Goal: Transaction & Acquisition: Subscribe to service/newsletter

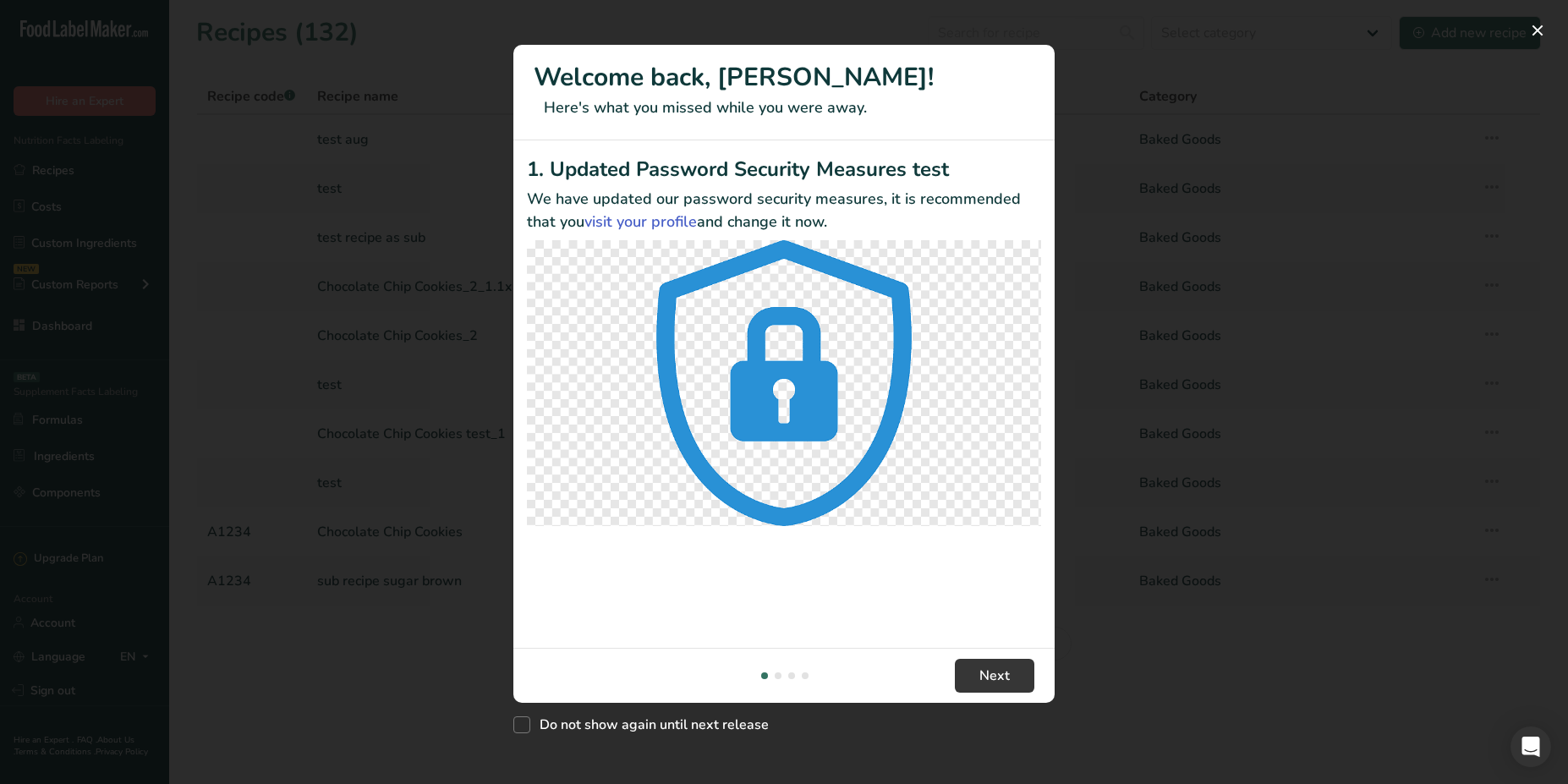
click at [1056, 95] on div "New Features" at bounding box center [784, 392] width 1568 height 784
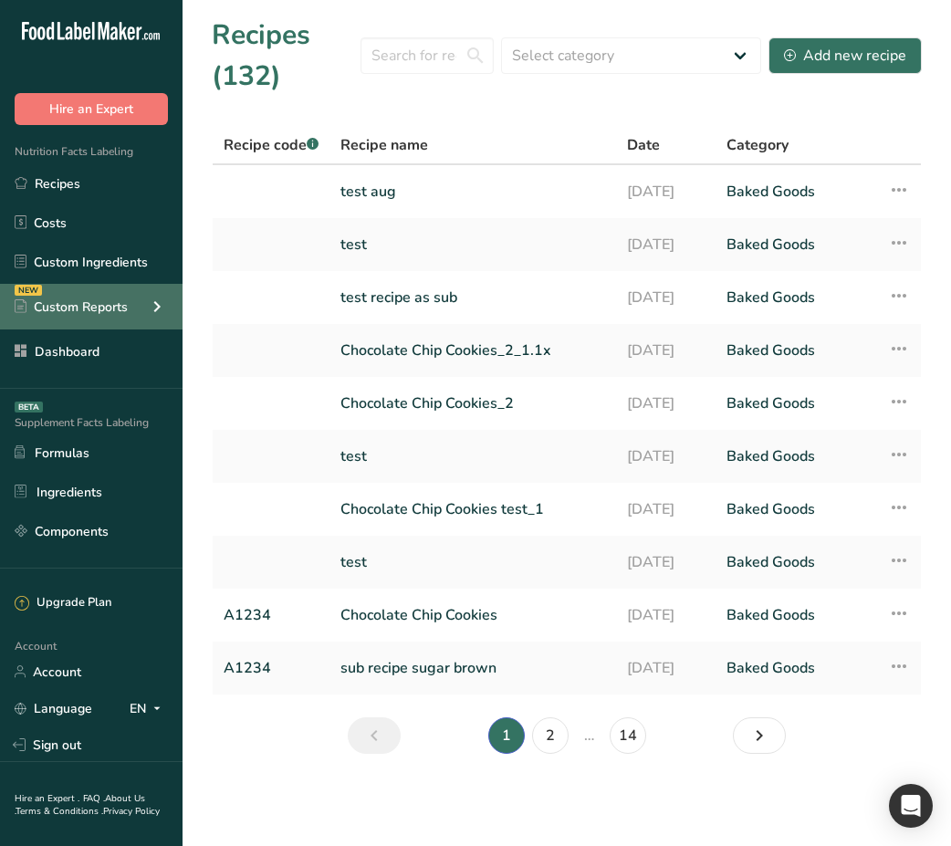
click at [110, 308] on div "Custom Reports" at bounding box center [71, 307] width 113 height 19
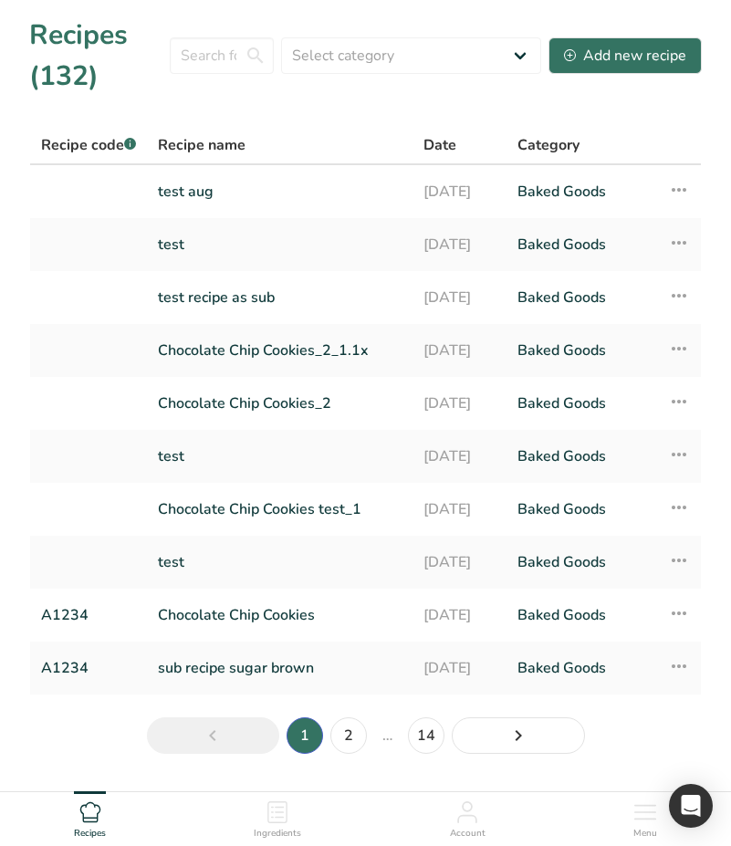
click at [650, 817] on icon at bounding box center [645, 812] width 22 height 22
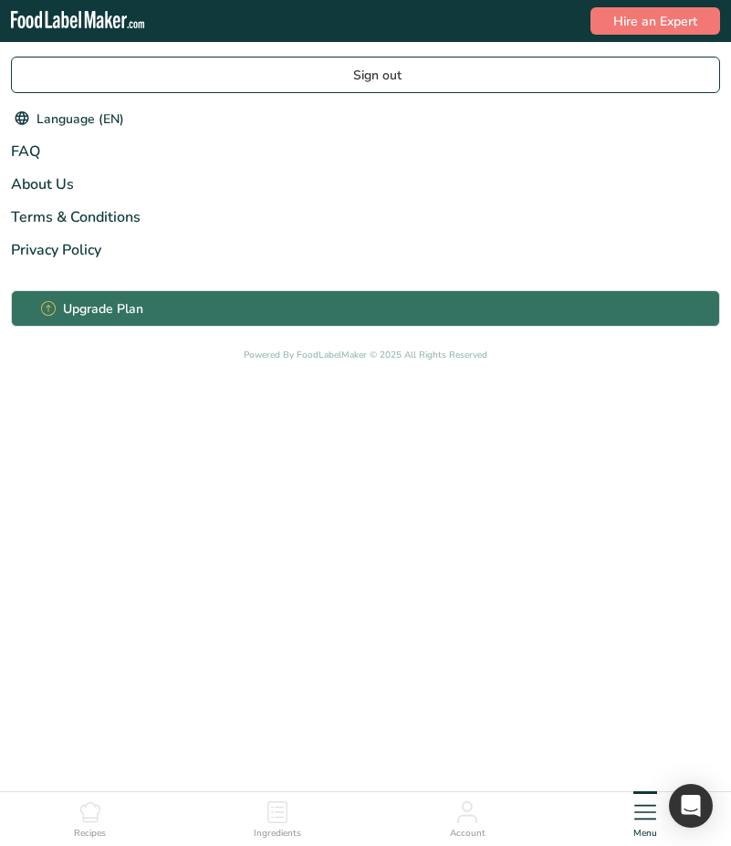
scroll to position [55, 0]
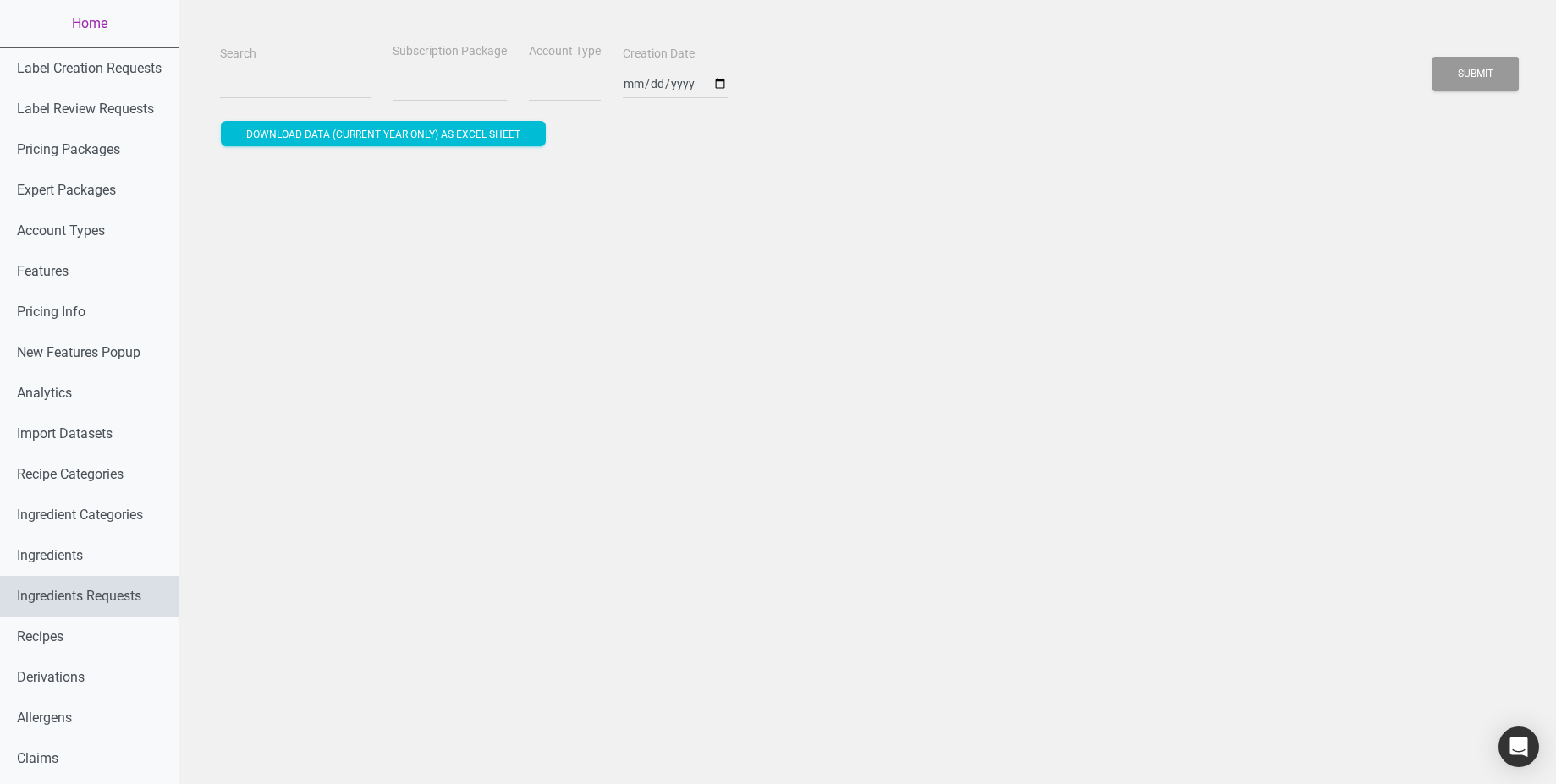
select select
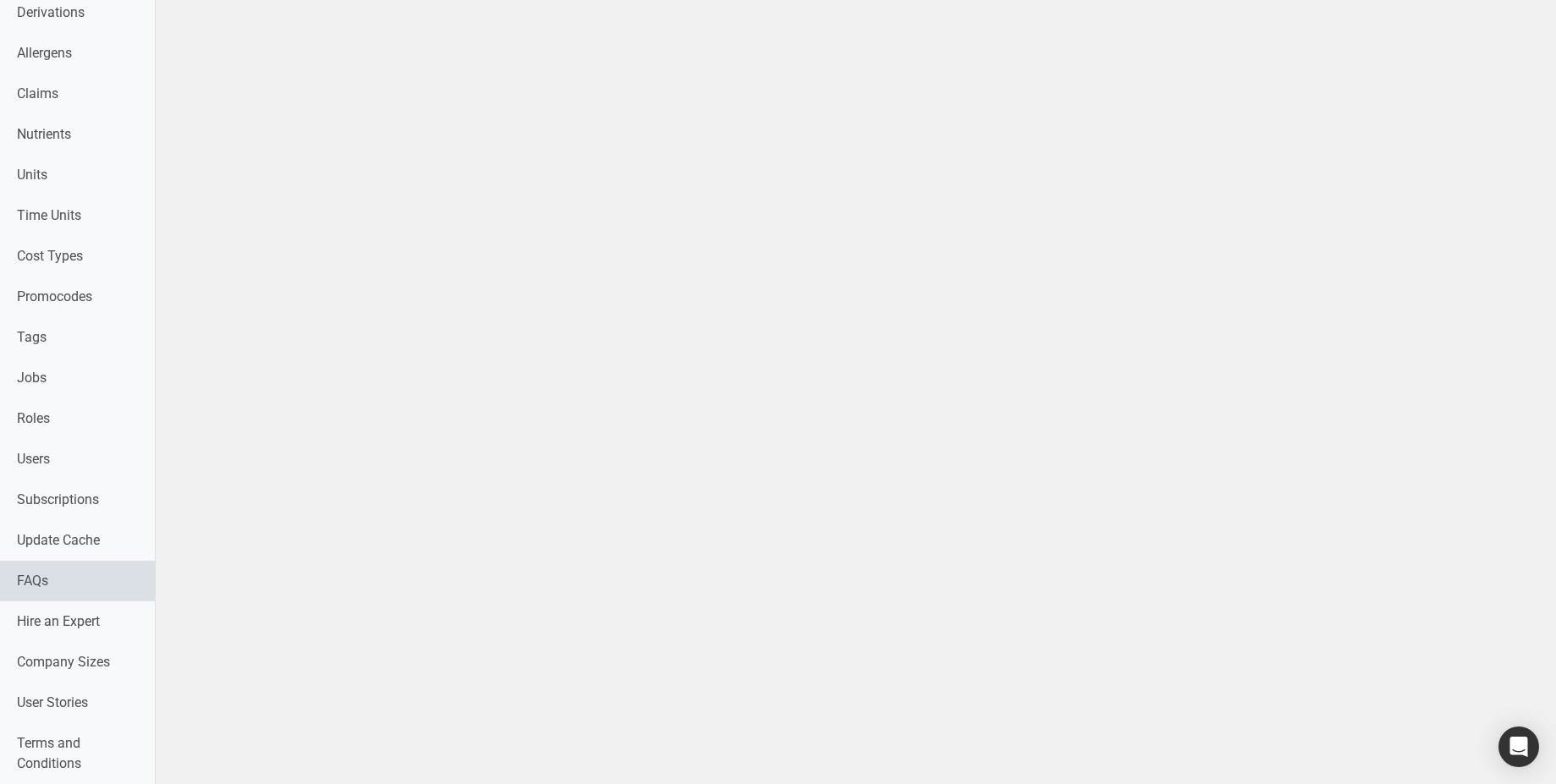
scroll to position [867, 0]
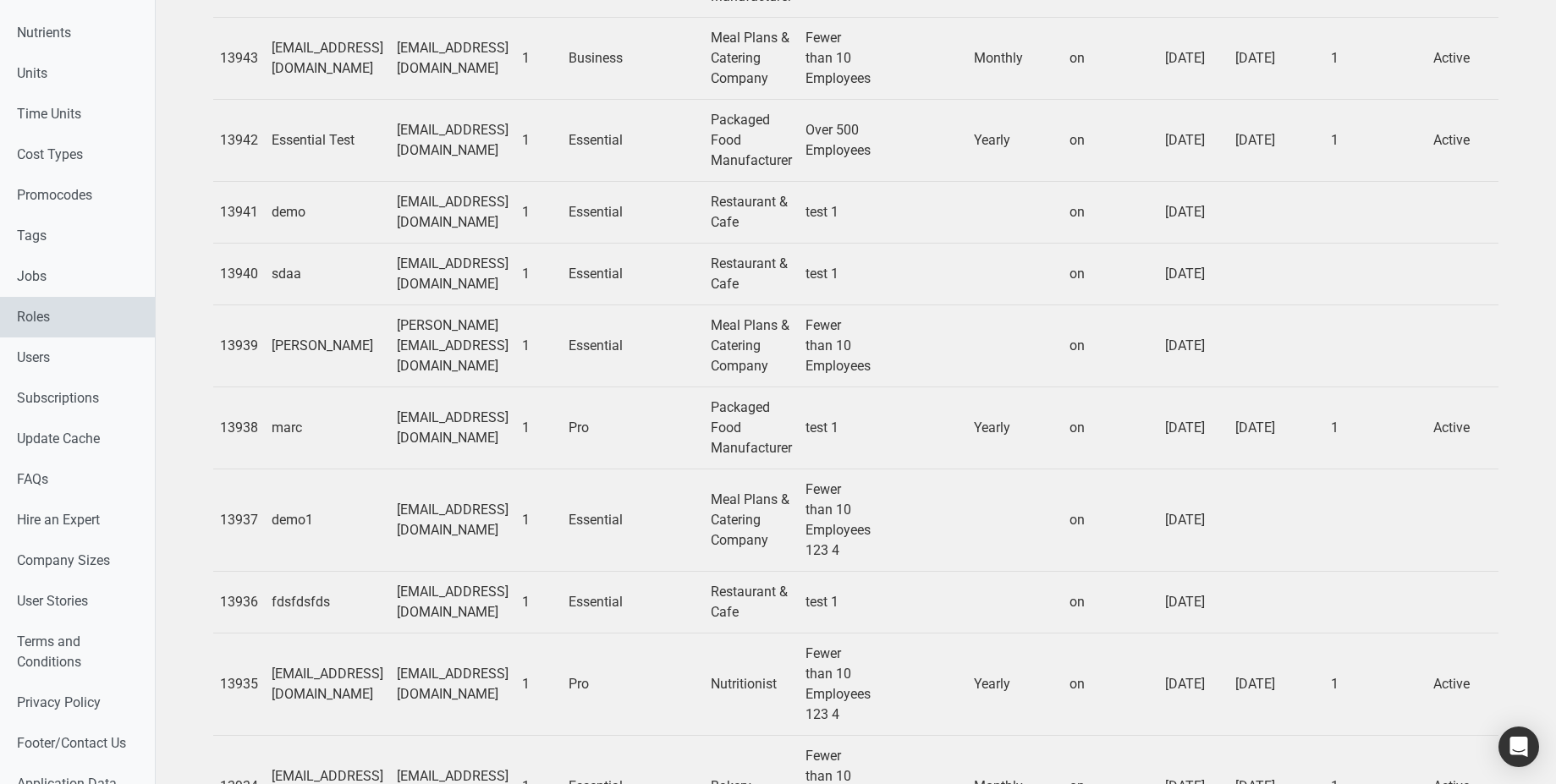
click at [53, 309] on link "Roles" at bounding box center [77, 317] width 155 height 41
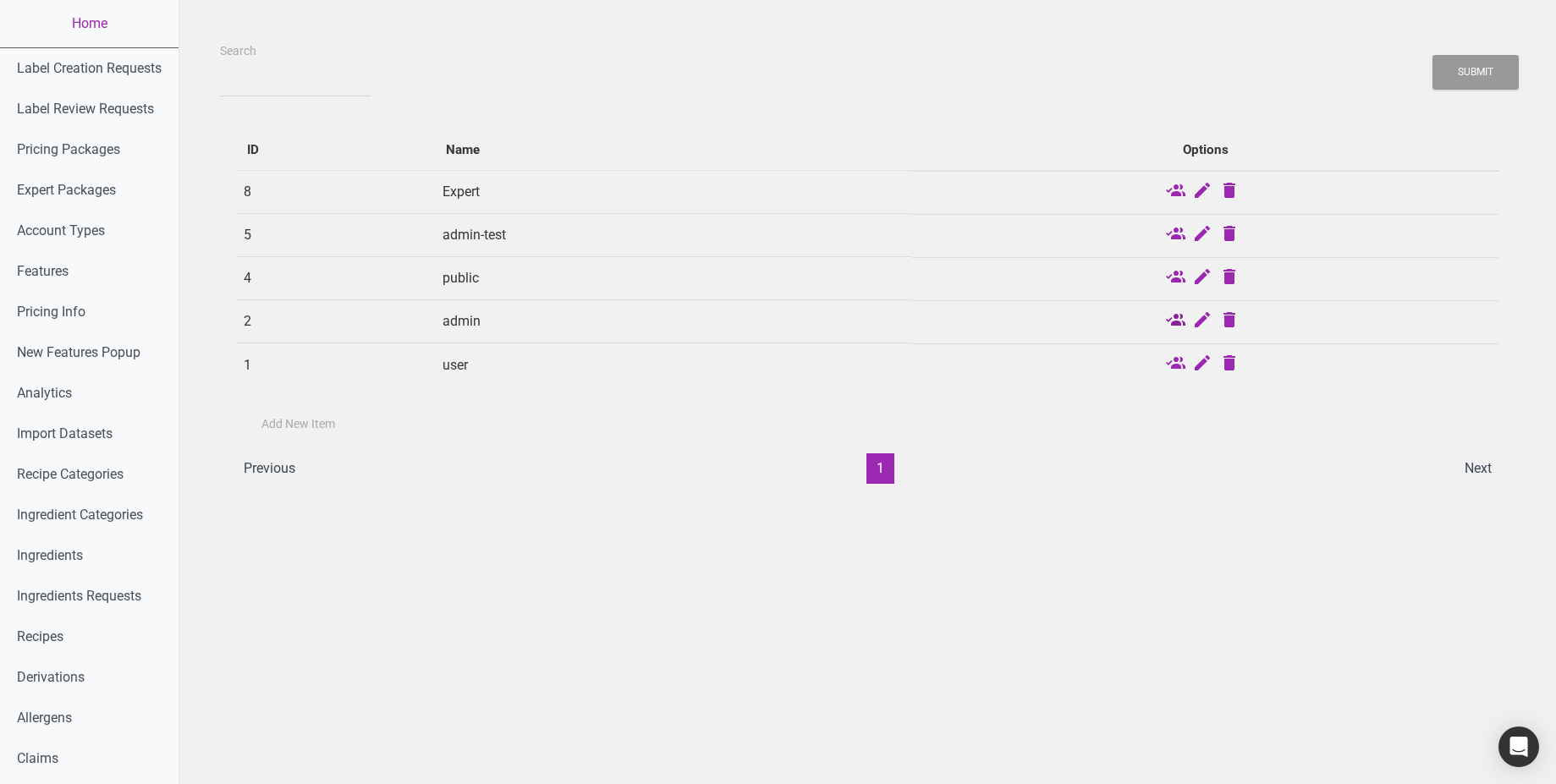
click at [1173, 318] on icon at bounding box center [1176, 322] width 20 height 24
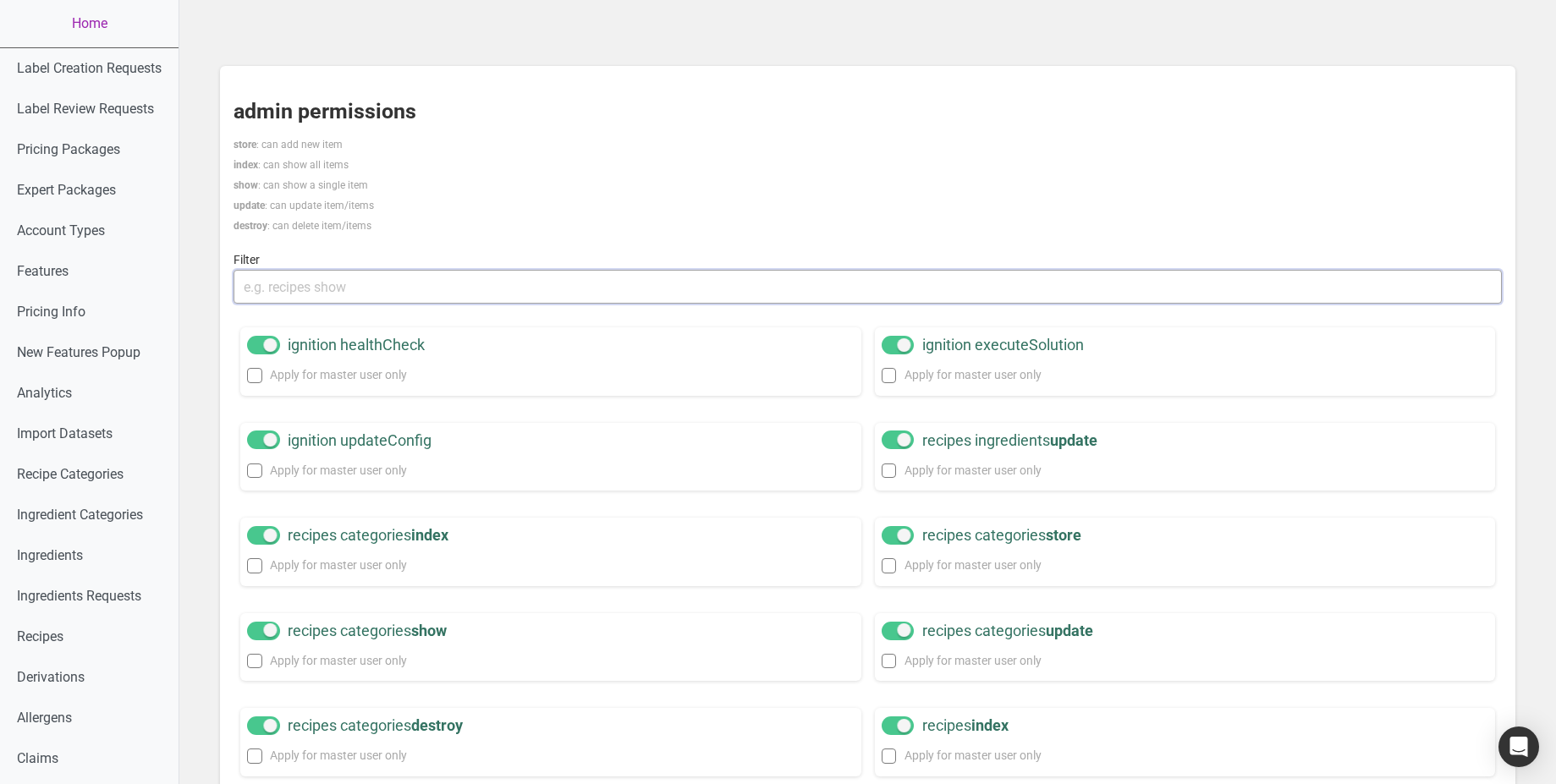
click at [330, 292] on input "text" at bounding box center [868, 286] width 1269 height 34
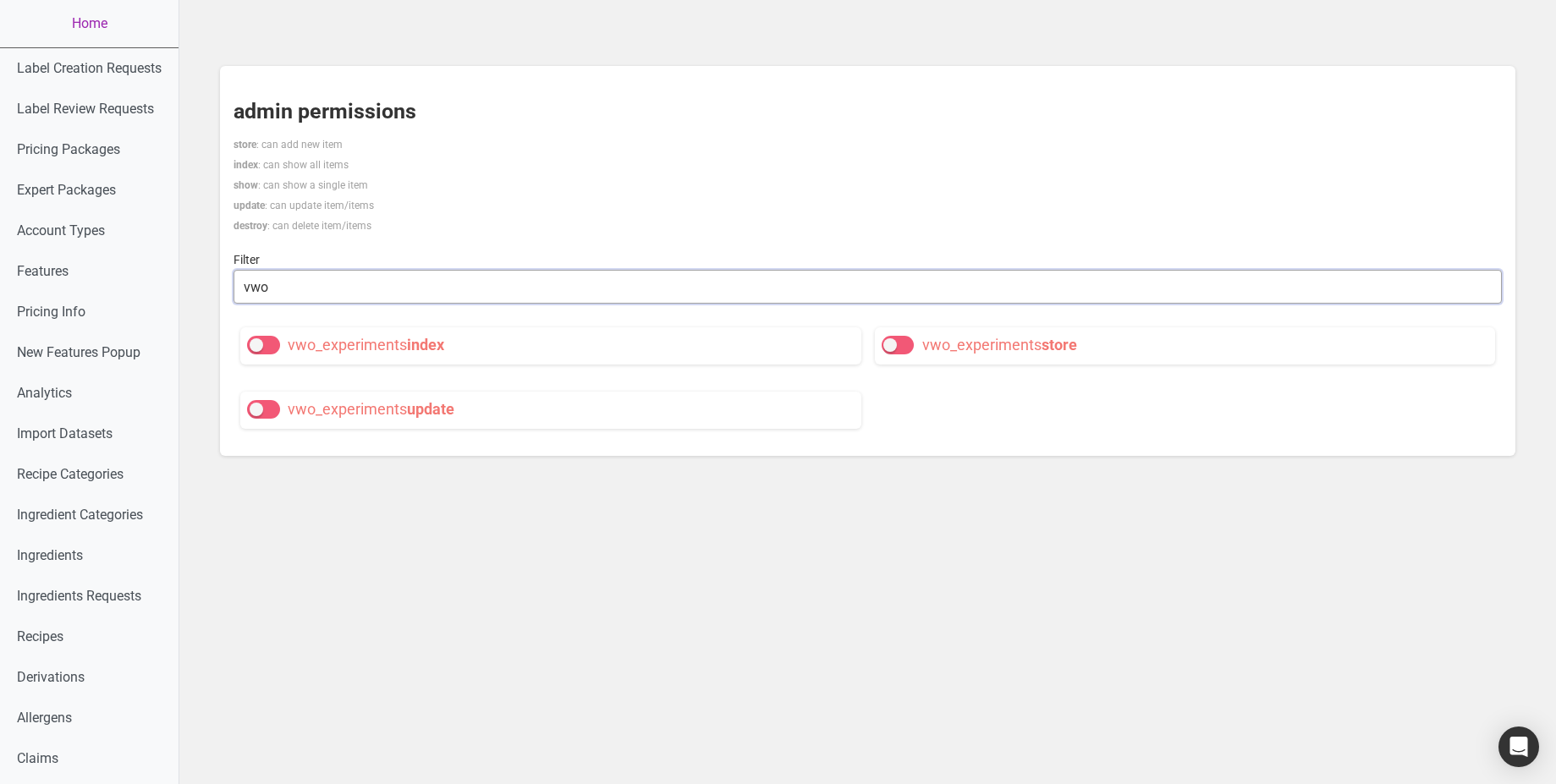
type input "vwo"
click at [279, 347] on span at bounding box center [263, 345] width 33 height 19
click at [258, 347] on input "vwo_experiments index" at bounding box center [252, 345] width 11 height 11
checkbox input "true"
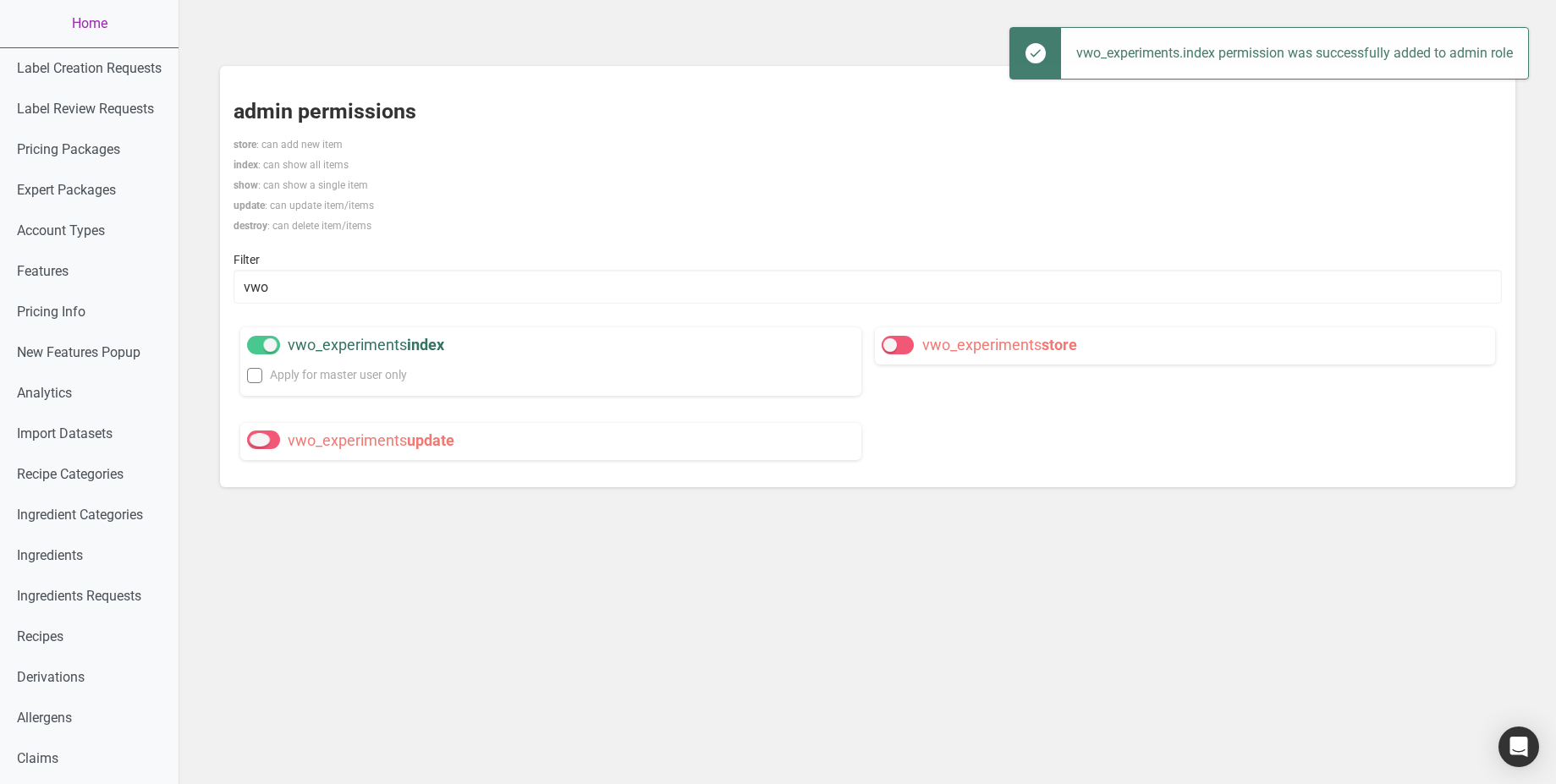
click at [277, 431] on span at bounding box center [263, 440] width 33 height 19
click at [258, 435] on input "vwo_experiments update" at bounding box center [252, 440] width 11 height 11
checkbox input "true"
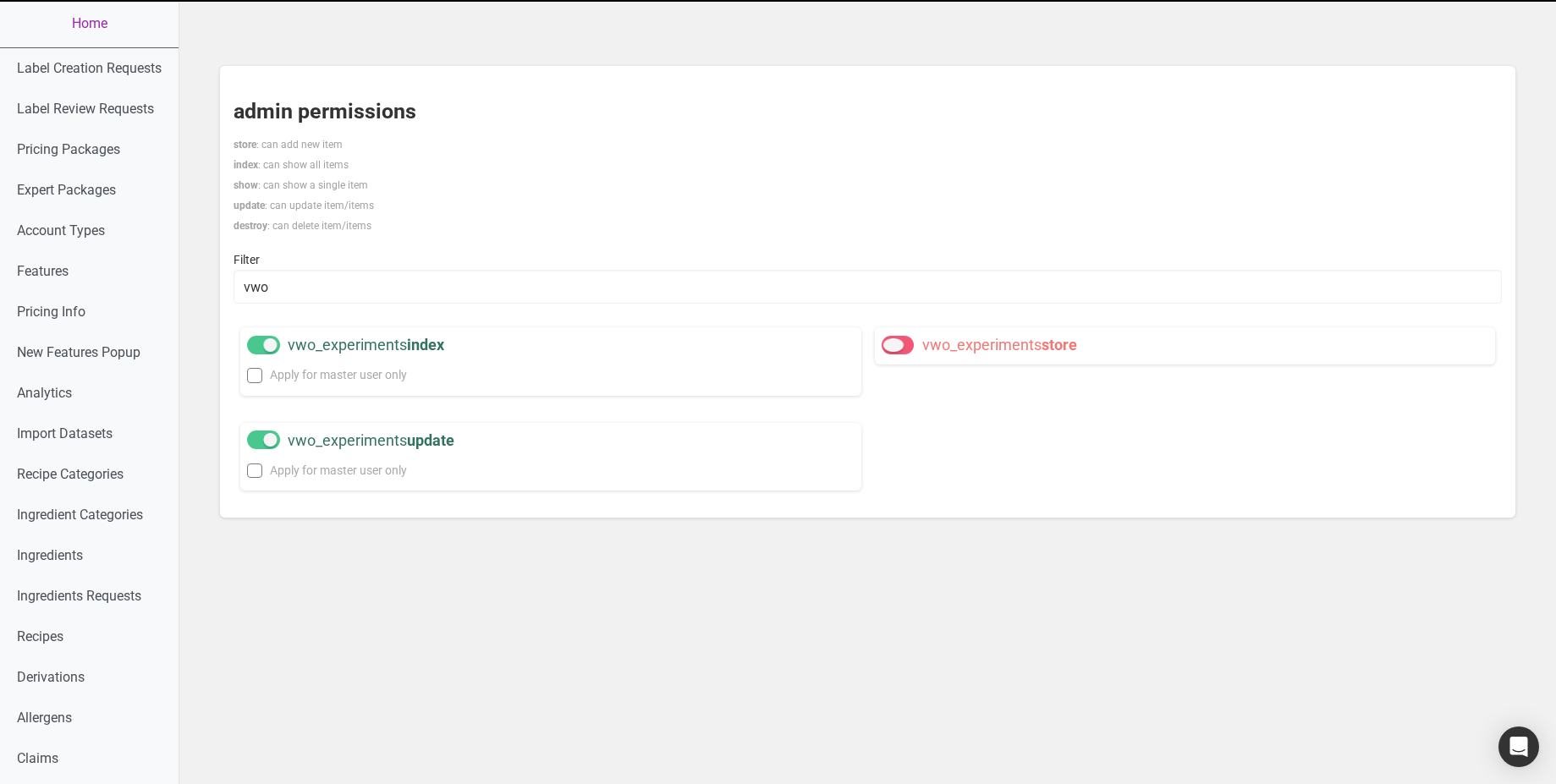
click at [906, 349] on span at bounding box center [899, 345] width 33 height 19
click at [893, 349] on input "vwo_experiments store" at bounding box center [887, 345] width 11 height 11
checkbox input "true"
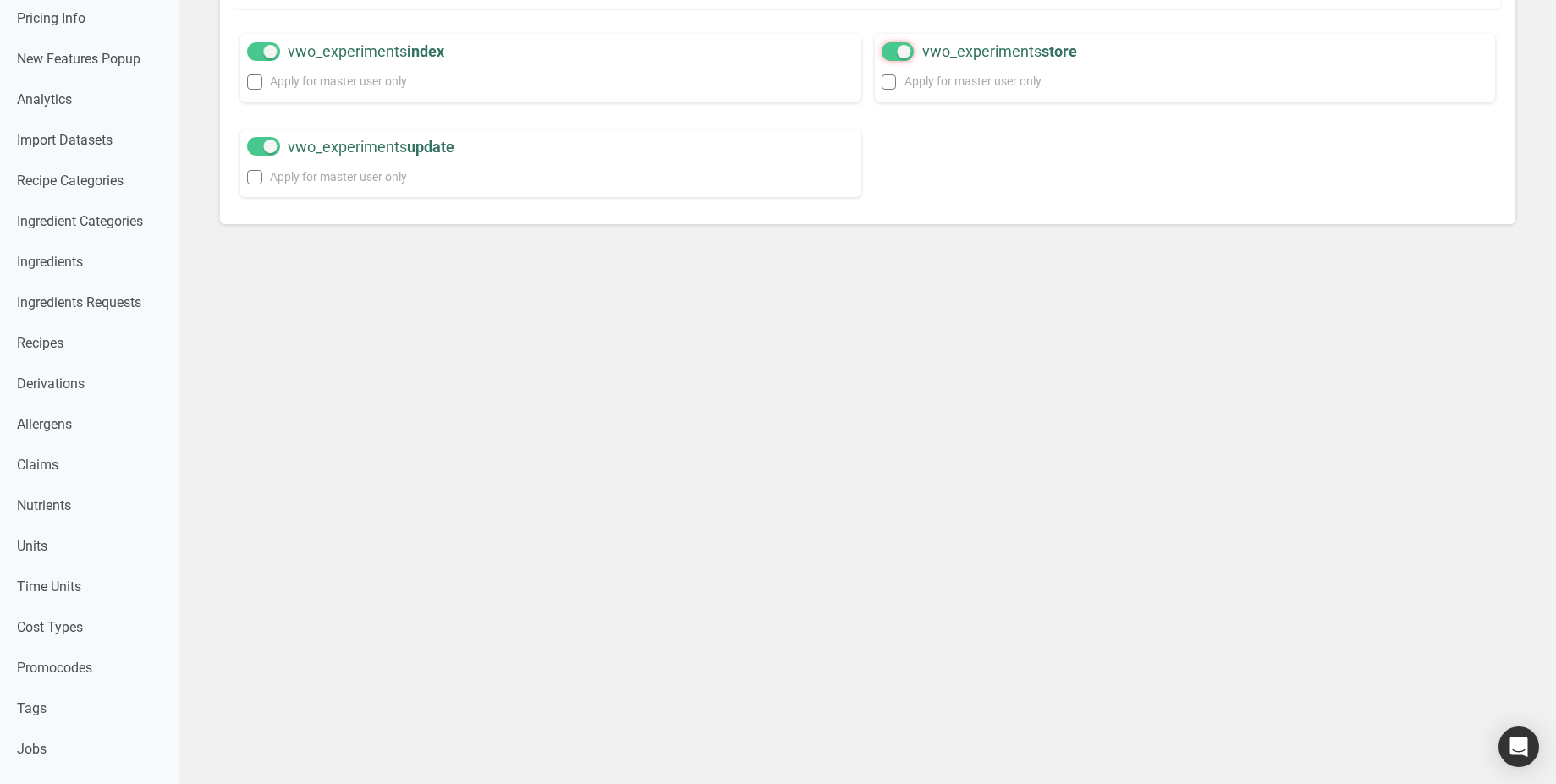
scroll to position [304, 0]
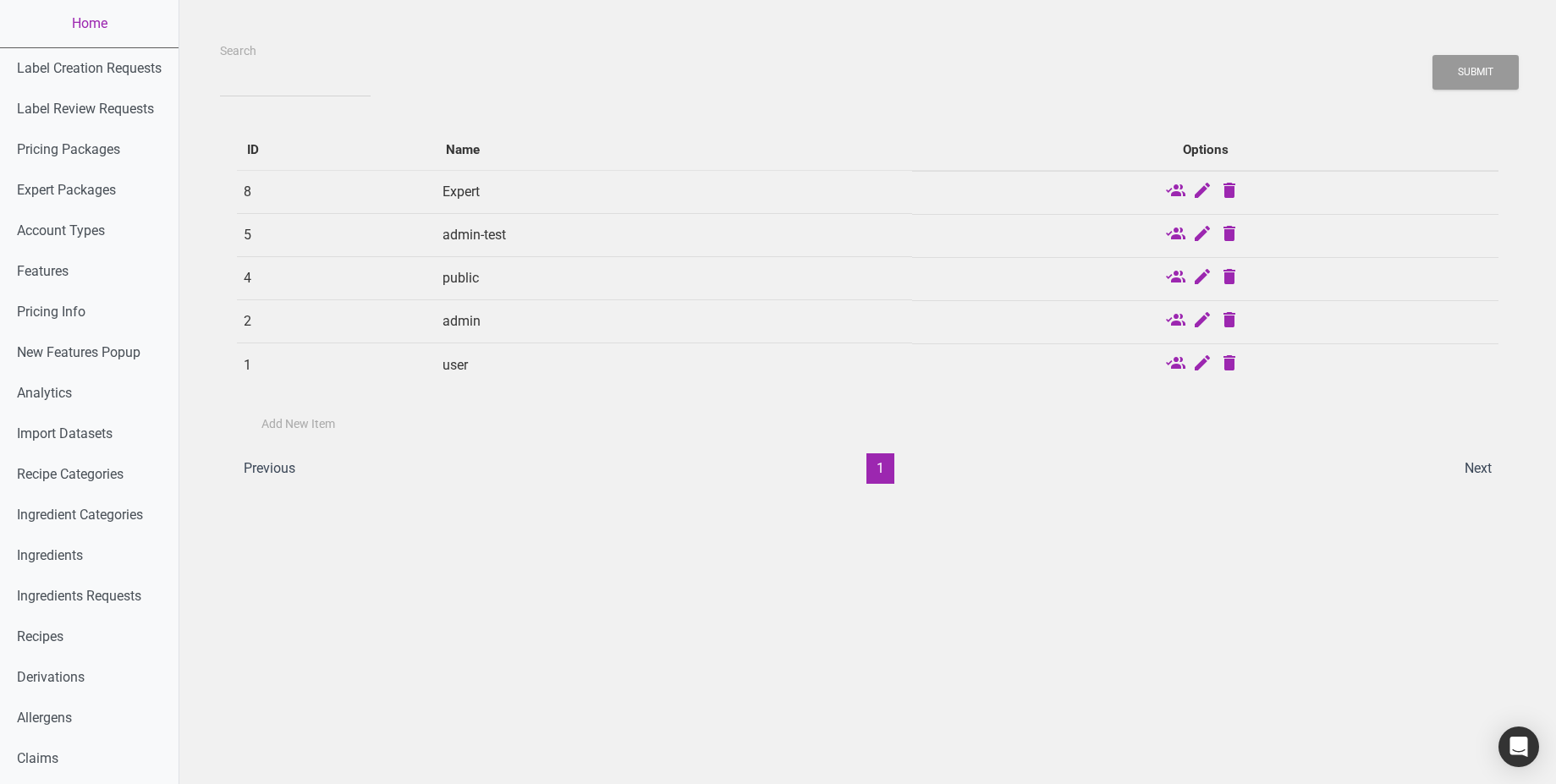
drag, startPoint x: 504, startPoint y: 322, endPoint x: 419, endPoint y: 319, distance: 85.1
click at [419, 319] on tr "2 admin" at bounding box center [868, 322] width 1262 height 44
click at [469, 276] on td "public" at bounding box center [674, 278] width 477 height 44
drag, startPoint x: 469, startPoint y: 276, endPoint x: 470, endPoint y: 366, distance: 90.0
click at [470, 366] on tbody "8 Expert 5 admin-test 4 public 2 admin 1 user" at bounding box center [868, 278] width 1262 height 217
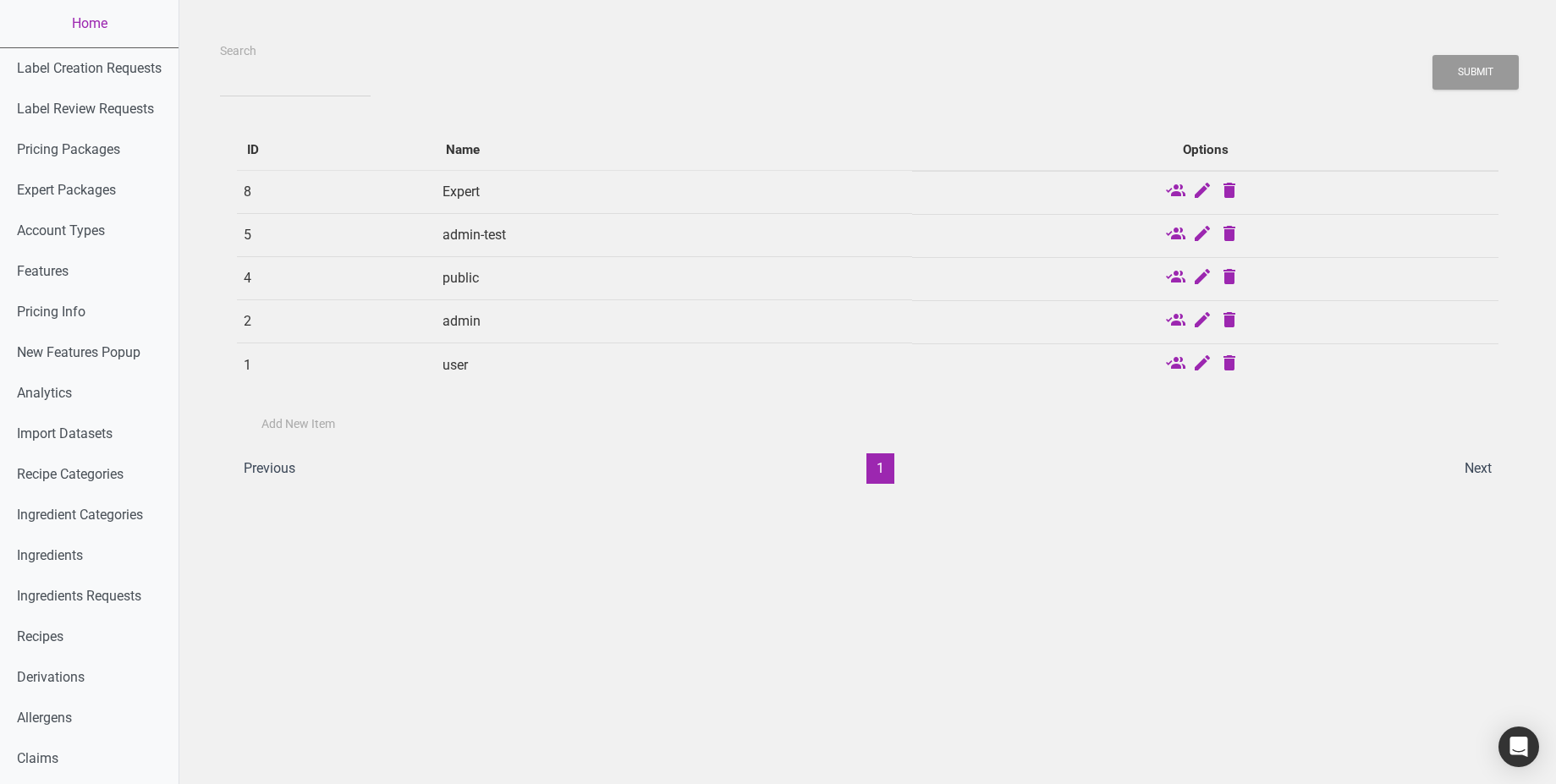
click at [457, 316] on td "admin" at bounding box center [674, 322] width 477 height 44
click at [1176, 365] on icon at bounding box center [1176, 365] width 20 height 24
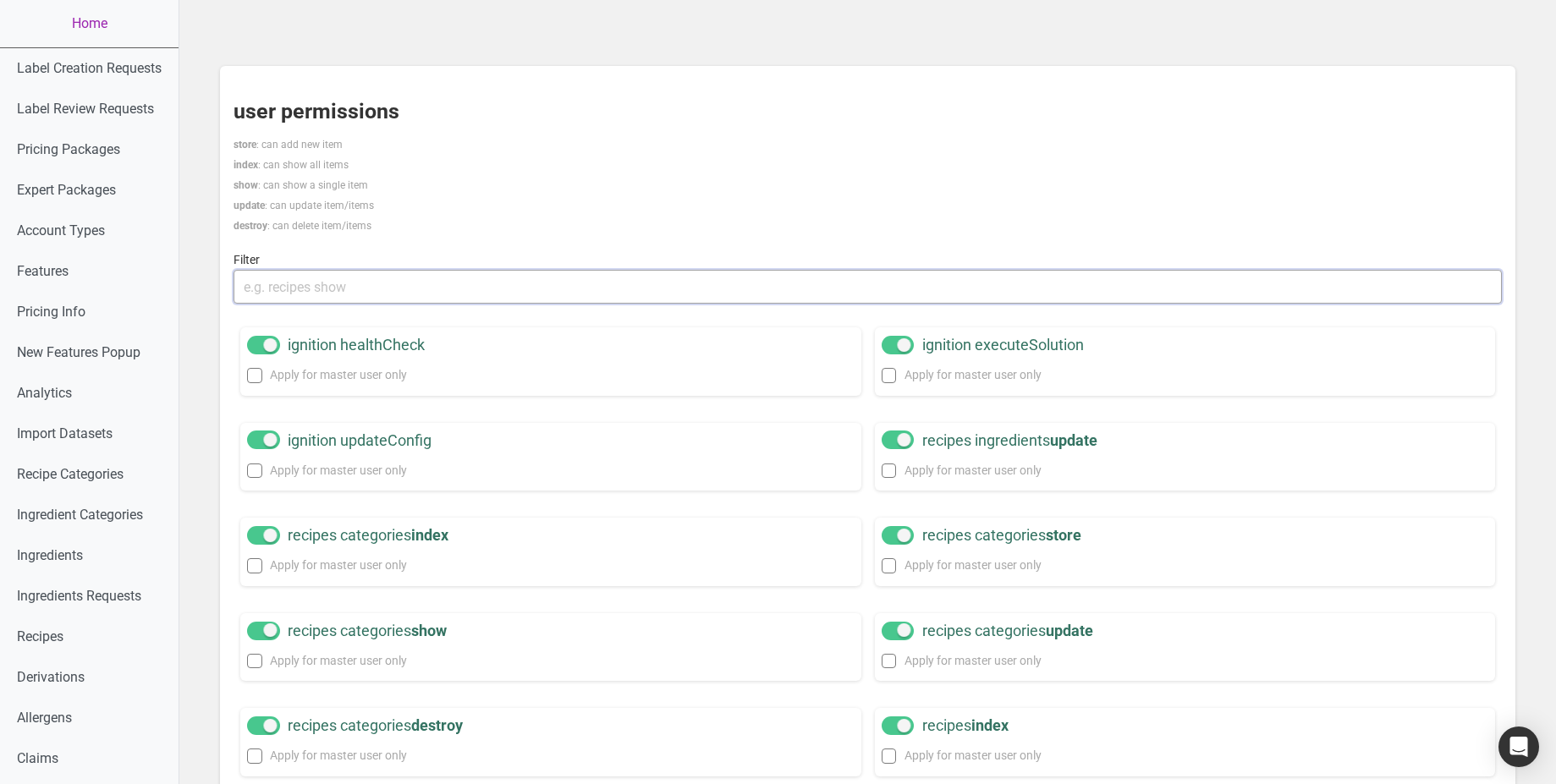
click at [321, 285] on input "text" at bounding box center [868, 286] width 1269 height 34
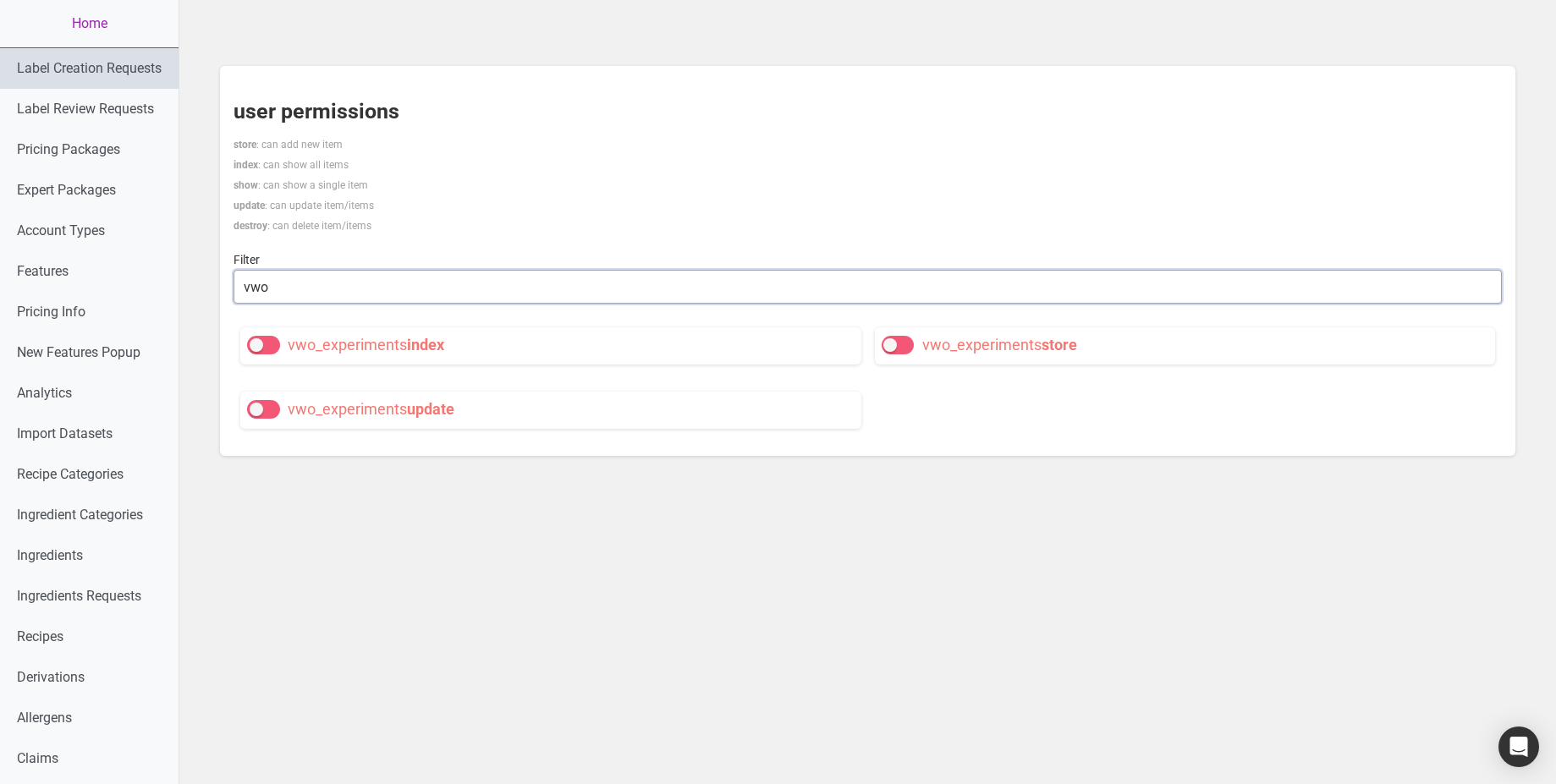
type input "vwo"
click at [102, 15] on link "Home" at bounding box center [89, 23] width 179 height 47
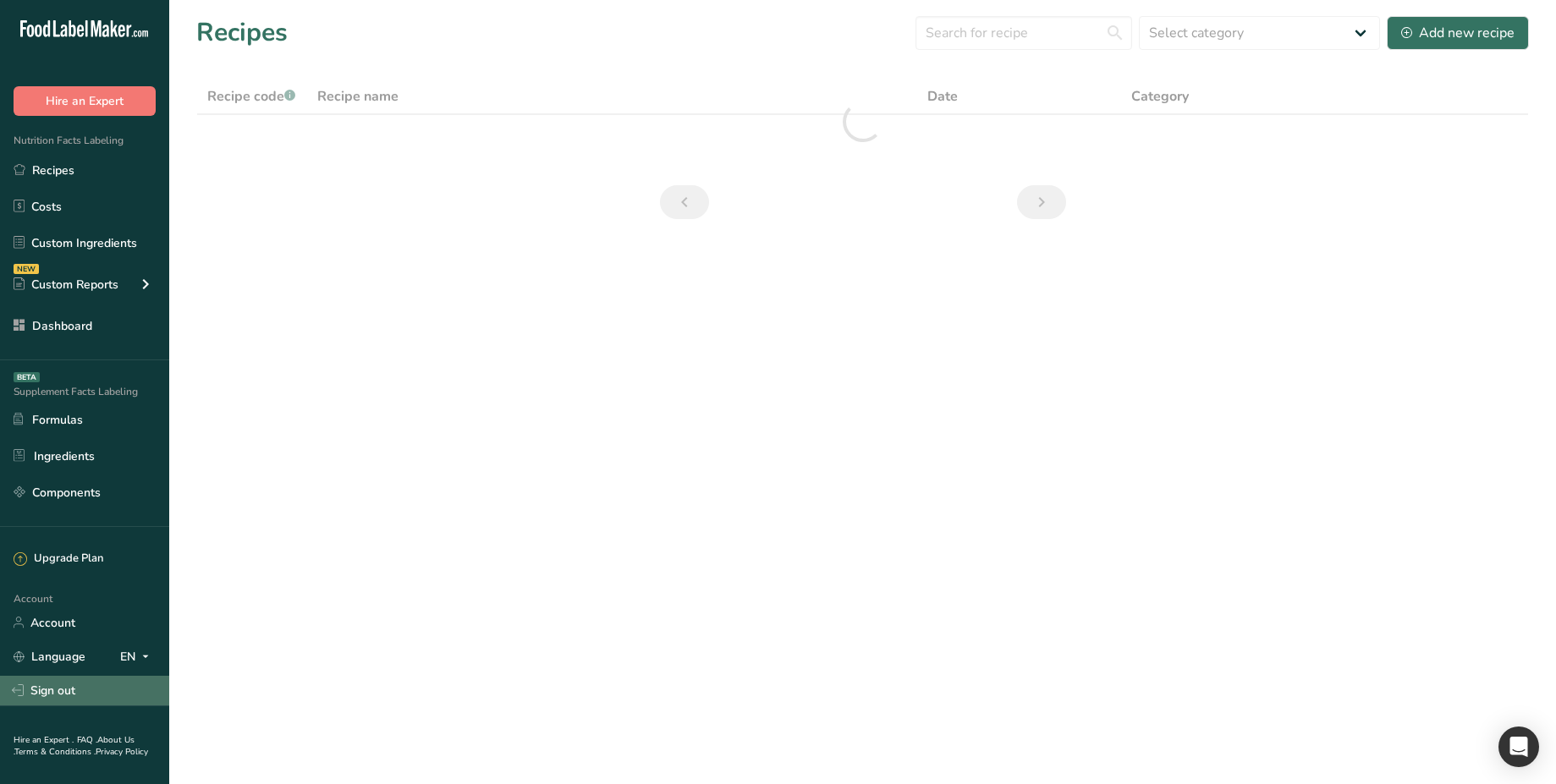
click at [76, 695] on link "Sign out" at bounding box center [84, 690] width 170 height 30
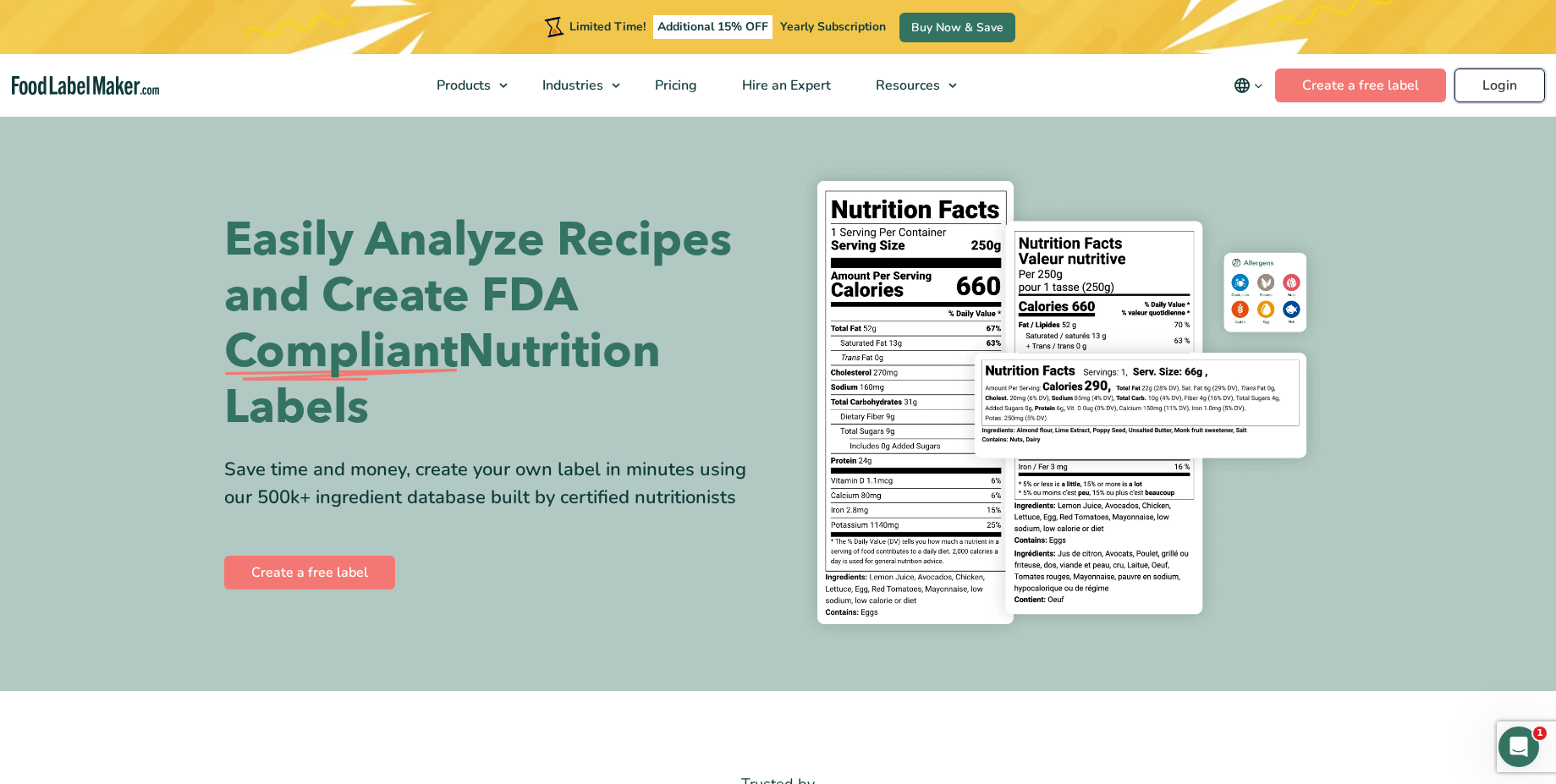
click at [1503, 91] on link "Login" at bounding box center [1500, 85] width 91 height 34
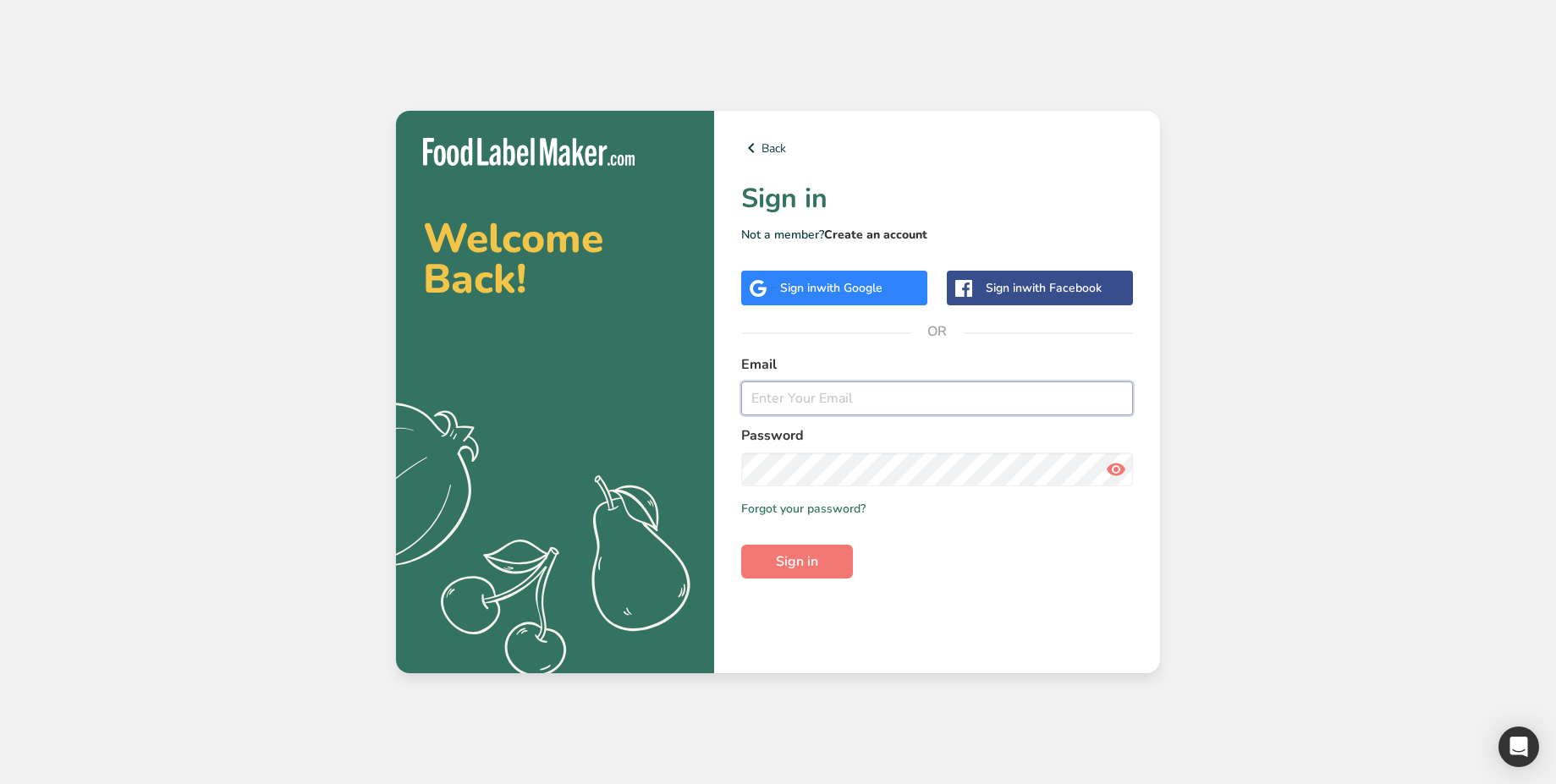
type input "[EMAIL_ADDRESS][DOMAIN_NAME]"
click at [899, 230] on link "Create an account" at bounding box center [875, 234] width 103 height 16
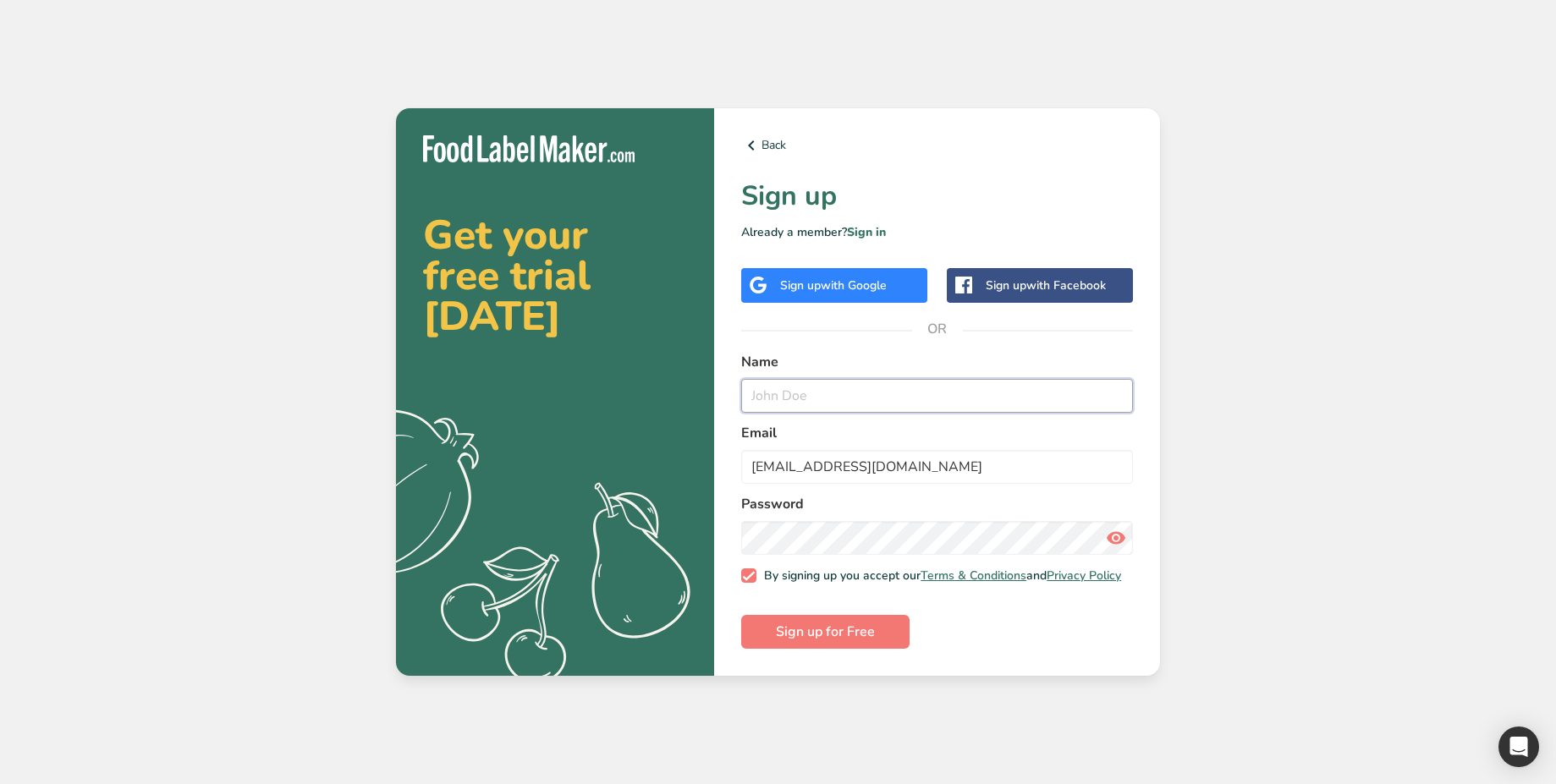
click at [843, 388] on input "text" at bounding box center [937, 396] width 392 height 34
click at [861, 412] on form "Name Email test_2025_08_12@test.com Password By signing up you accept our Terms…" at bounding box center [937, 500] width 392 height 297
click at [861, 460] on input "test_2025_08_12@test.com" at bounding box center [937, 467] width 392 height 34
type input "test_2025_08_exp@test.com"
click at [855, 397] on input "text" at bounding box center [937, 396] width 392 height 34
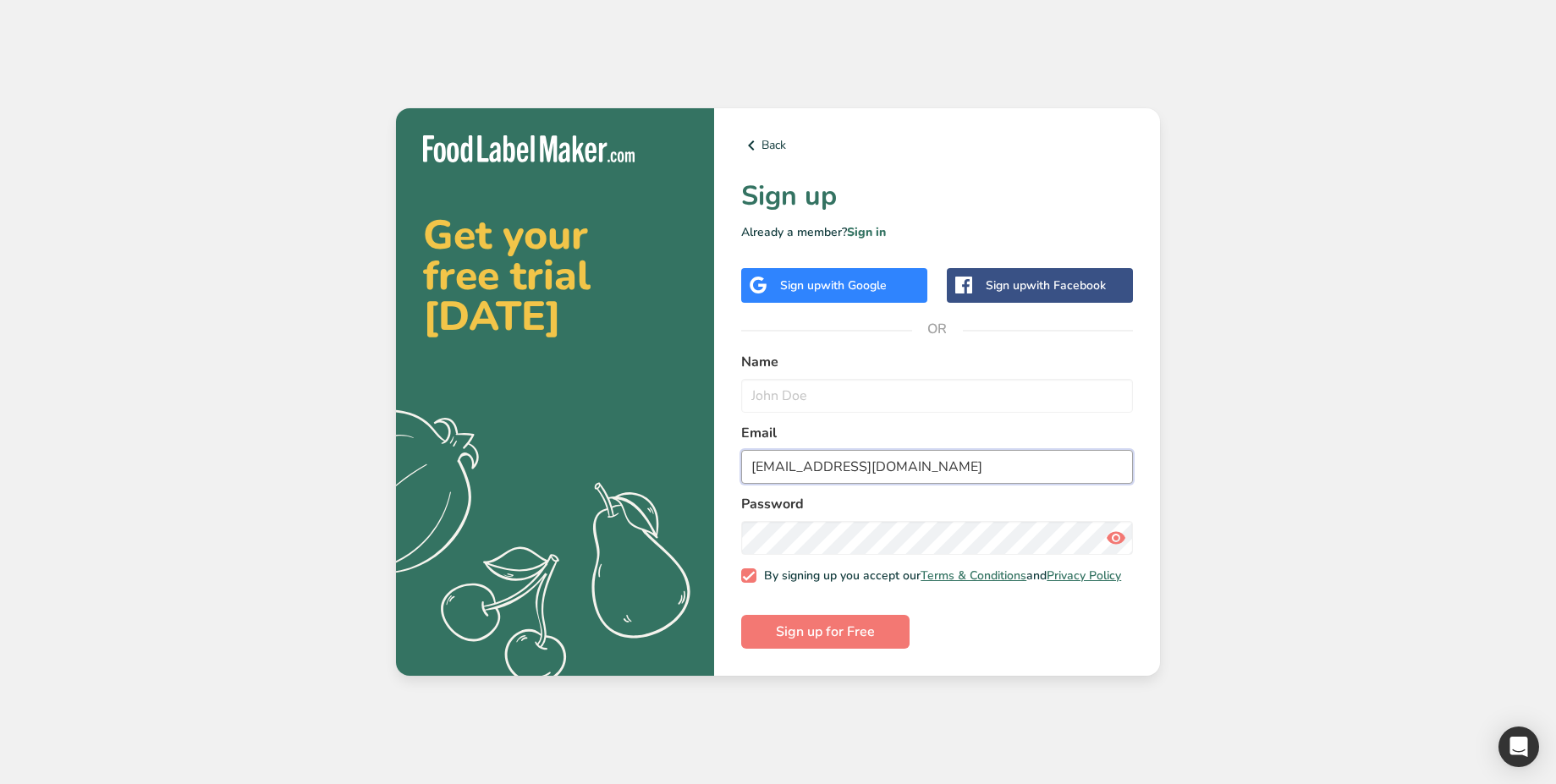
click at [943, 455] on input "test_2025_08_exp@test.com" at bounding box center [937, 467] width 392 height 34
click at [867, 392] on input "text" at bounding box center [937, 396] width 392 height 34
paste input "test_2025_08_exp@test.com"
type input "test_2025_08_exp@test.com"
click at [862, 634] on span "Sign up for Free" at bounding box center [825, 632] width 99 height 20
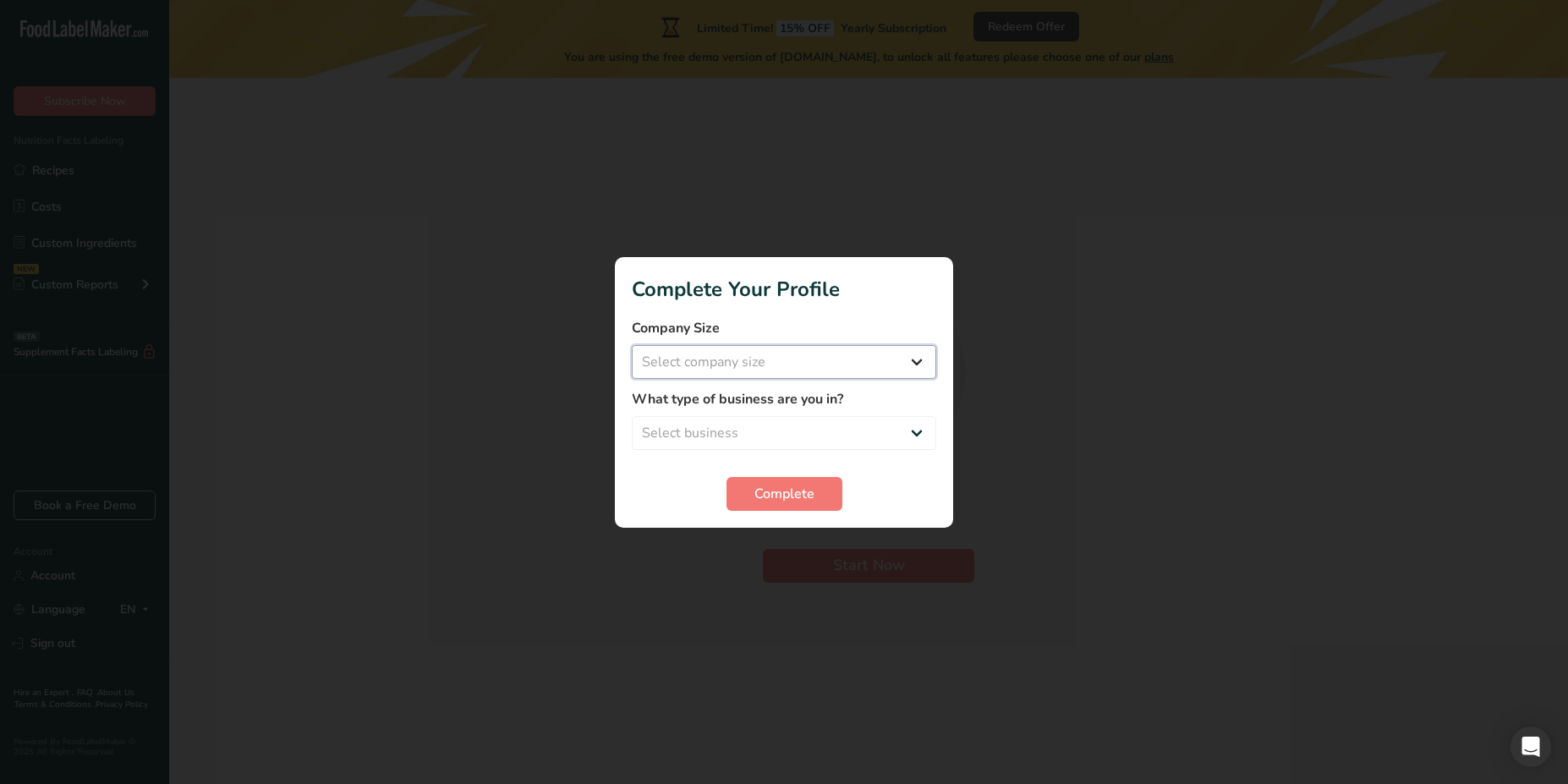
select select "4"
click at [632, 345] on select "Select company size Over 500 Employees test 1 1 Fewer than 10 Employees Fewer t…" at bounding box center [784, 361] width 305 height 34
select select "1"
click at [632, 416] on select "Select business Packaged Food Manufacturer Restaurant & Cafe Bakery Meal Plans …" at bounding box center [784, 433] width 305 height 34
click at [833, 496] on button "Complete" at bounding box center [784, 494] width 116 height 34
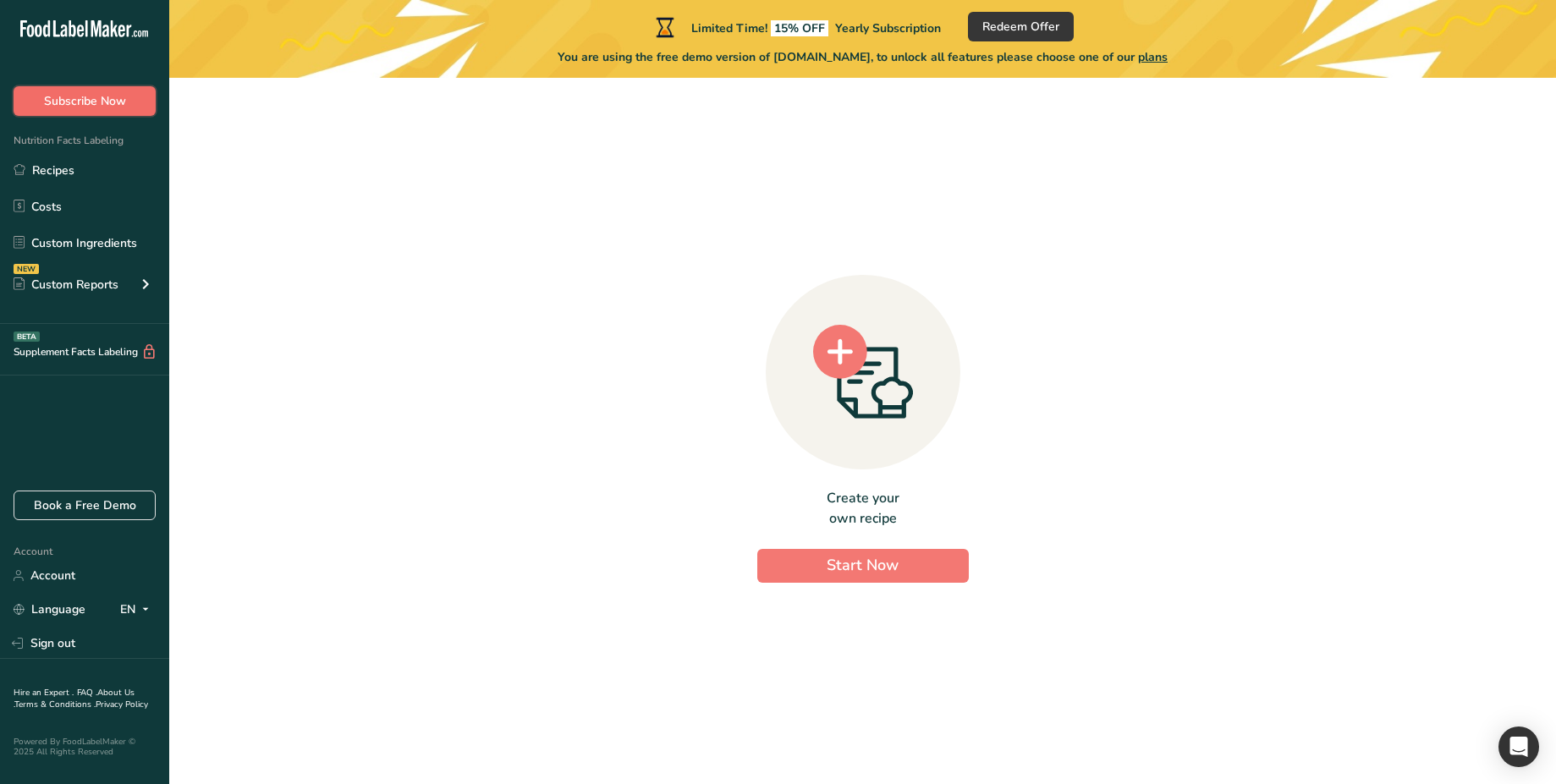
click at [116, 99] on span "Subscribe Now" at bounding box center [84, 100] width 83 height 18
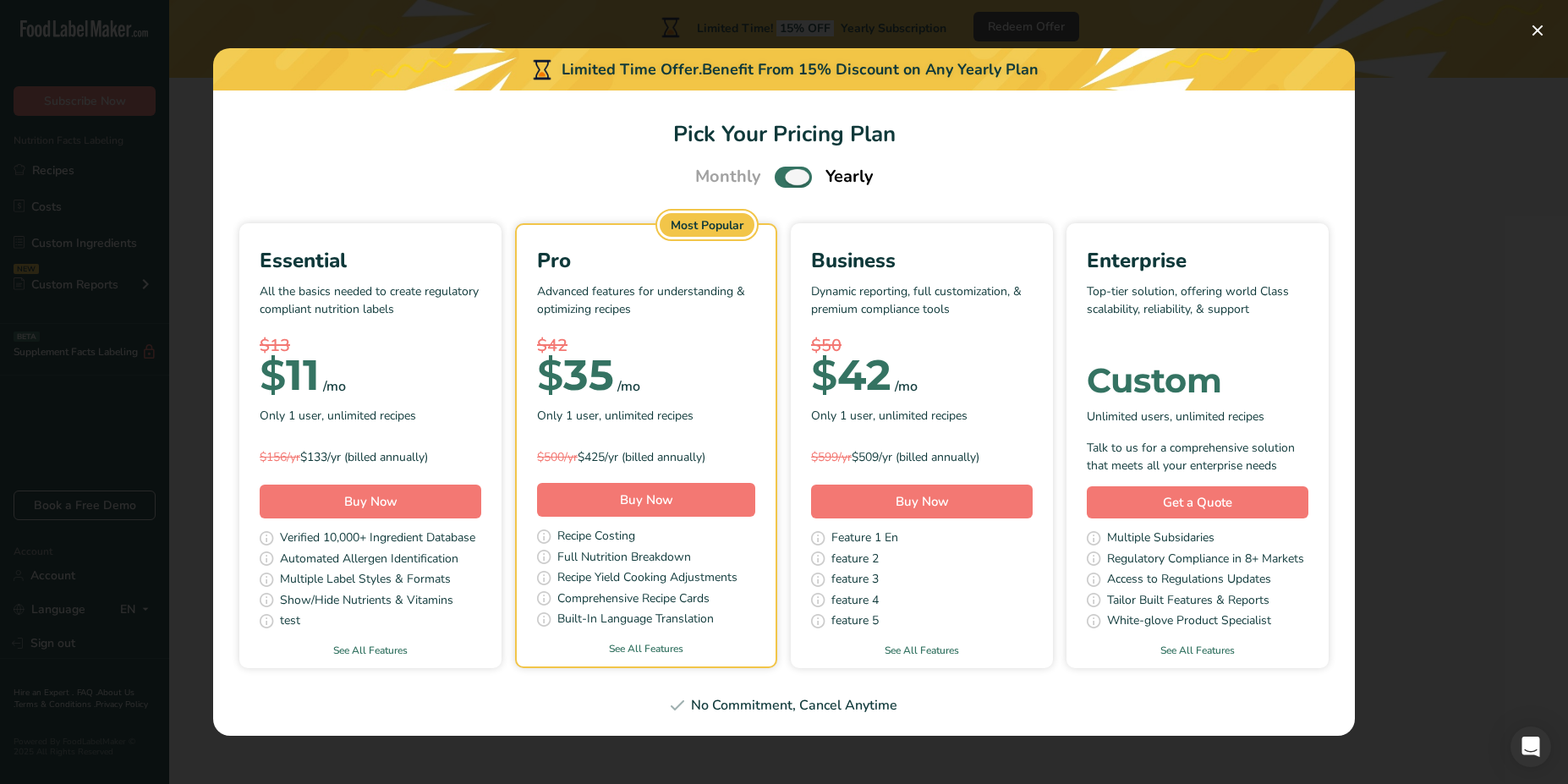
click at [806, 174] on span "Pick Your Pricing Plan Modal" at bounding box center [793, 177] width 37 height 21
click at [786, 174] on input "Pick Your Pricing Plan Modal" at bounding box center [780, 177] width 11 height 11
checkbox input "false"
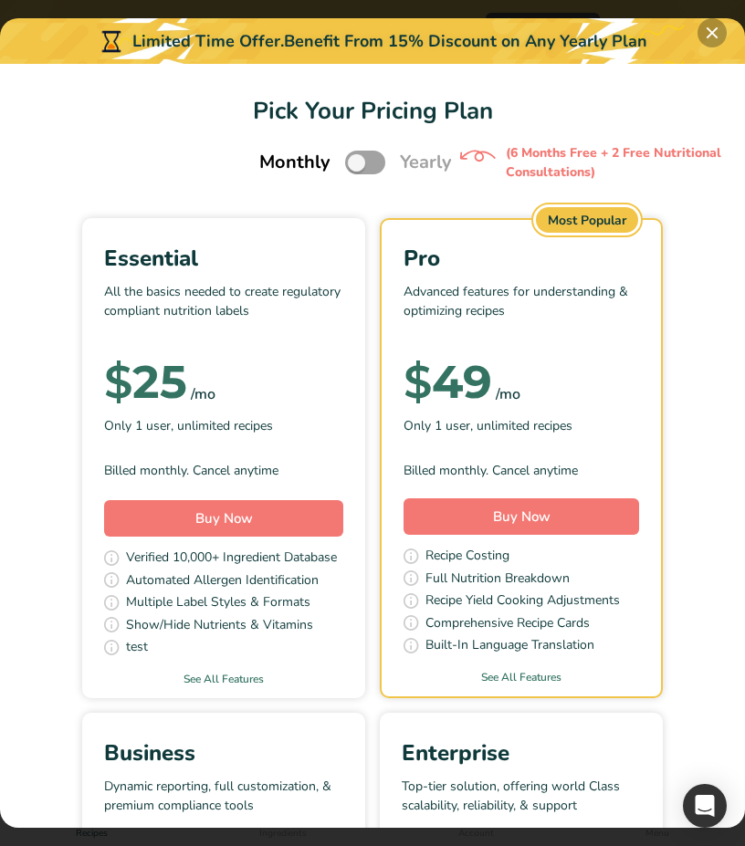
click at [722, 27] on button "Pick Your Pricing Plan Modal" at bounding box center [711, 32] width 29 height 29
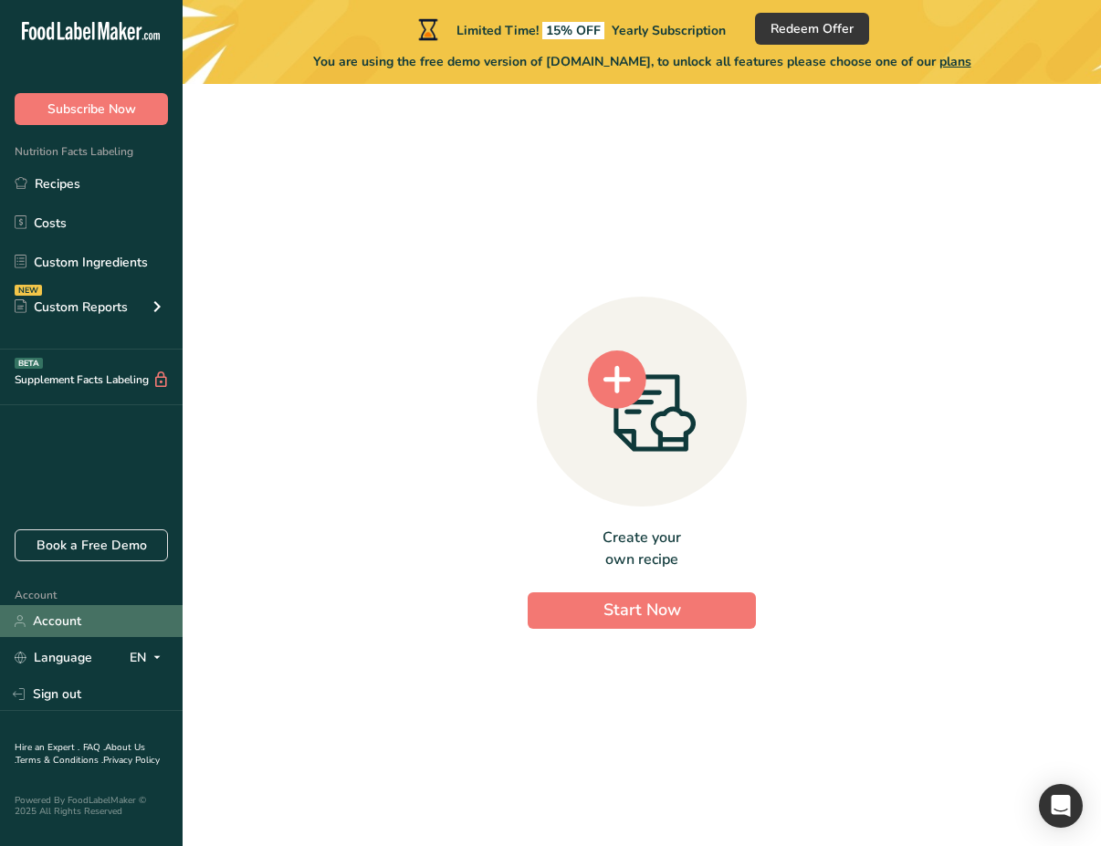
click at [71, 613] on link "Account" at bounding box center [91, 621] width 183 height 32
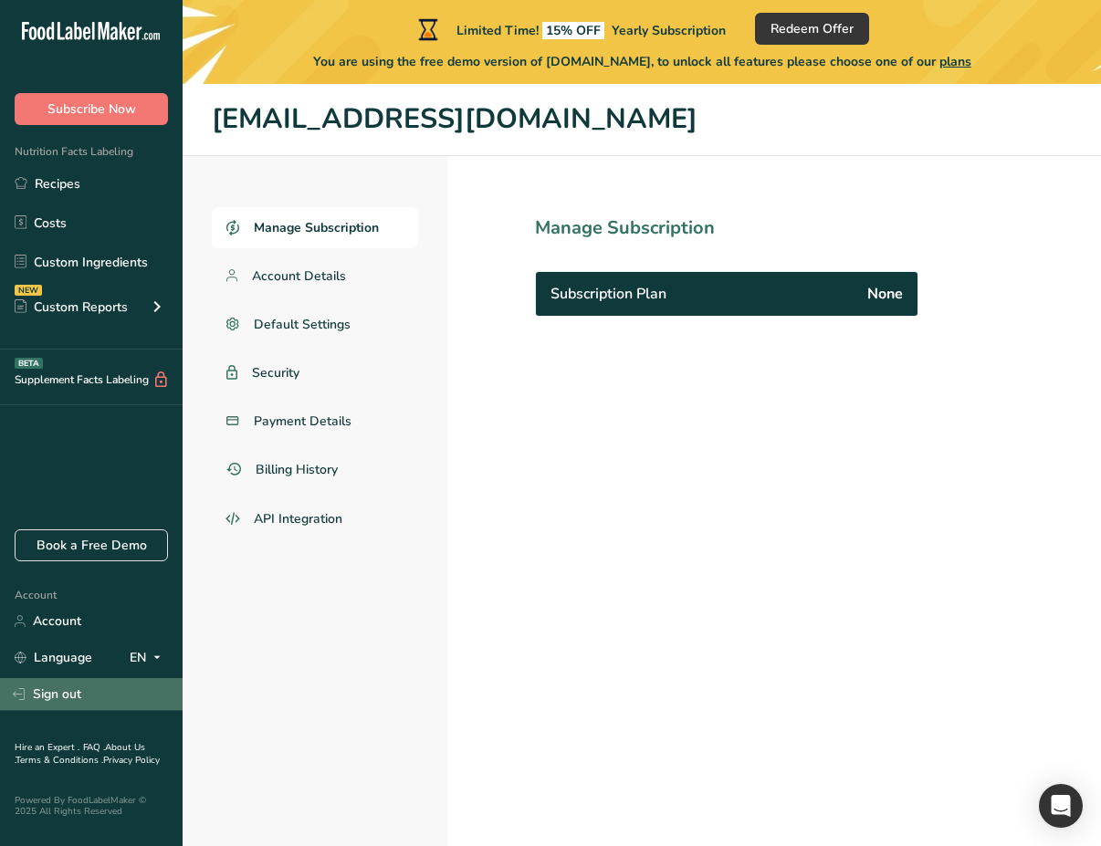
click at [80, 691] on link "Sign out" at bounding box center [91, 694] width 183 height 32
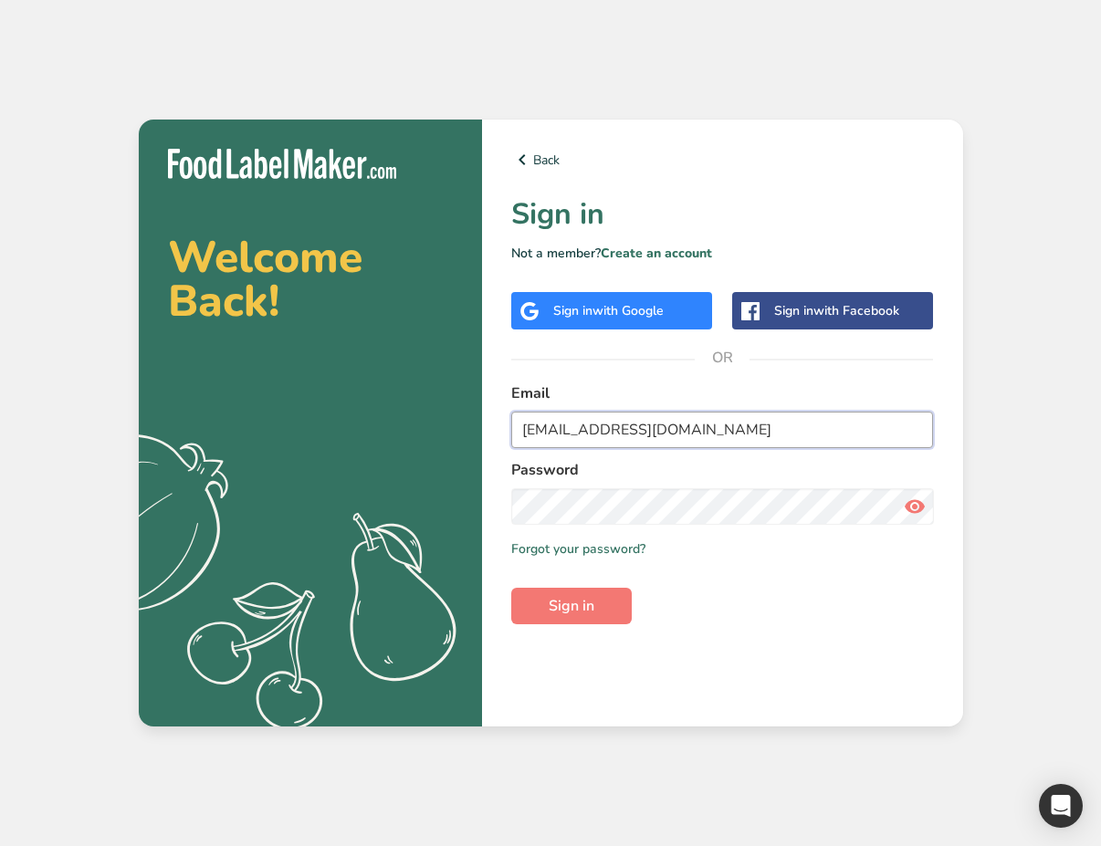
click at [604, 425] on input "test_2025_08_12@test.com" at bounding box center [722, 430] width 423 height 37
click at [739, 424] on input "test_2025_08_12@test.com" at bounding box center [722, 430] width 423 height 37
paste input "exp_aug_19_1"
type input "test_exp_aug_19_1@test.com"
click at [561, 606] on span "Sign in" at bounding box center [571, 606] width 46 height 22
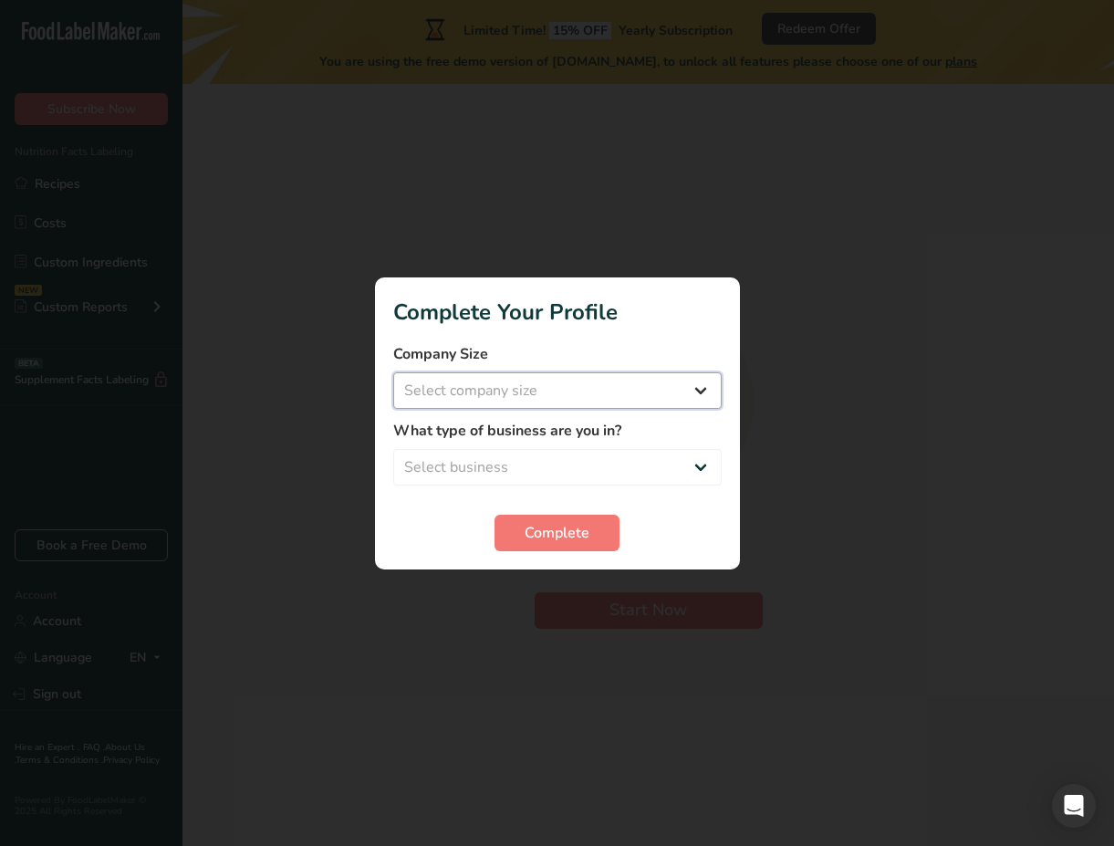
select select "4"
click at [393, 372] on select "Select company size Over 500 Employees test 1 1 Fewer than 10 Employees Fewer t…" at bounding box center [557, 390] width 329 height 37
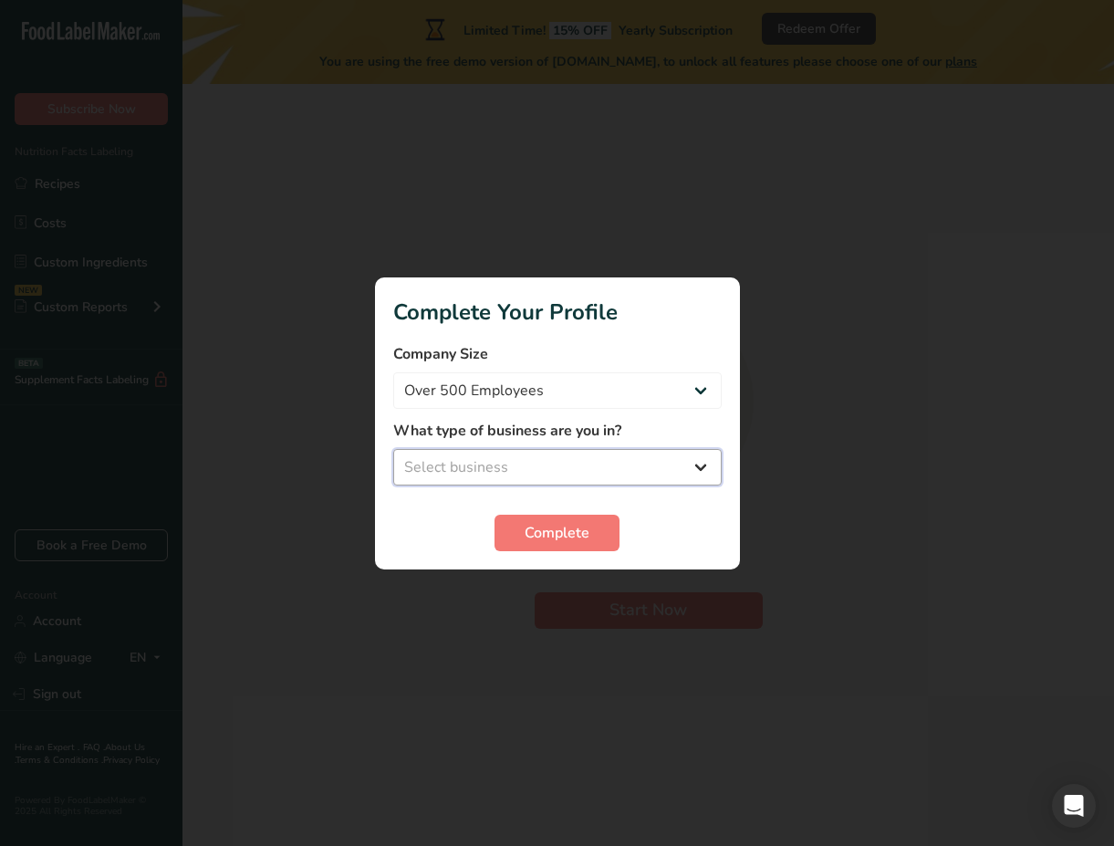
select select "1"
click at [393, 449] on select "Select business Packaged Food Manufacturer Restaurant & Cafe Bakery Meal Plans …" at bounding box center [557, 467] width 329 height 37
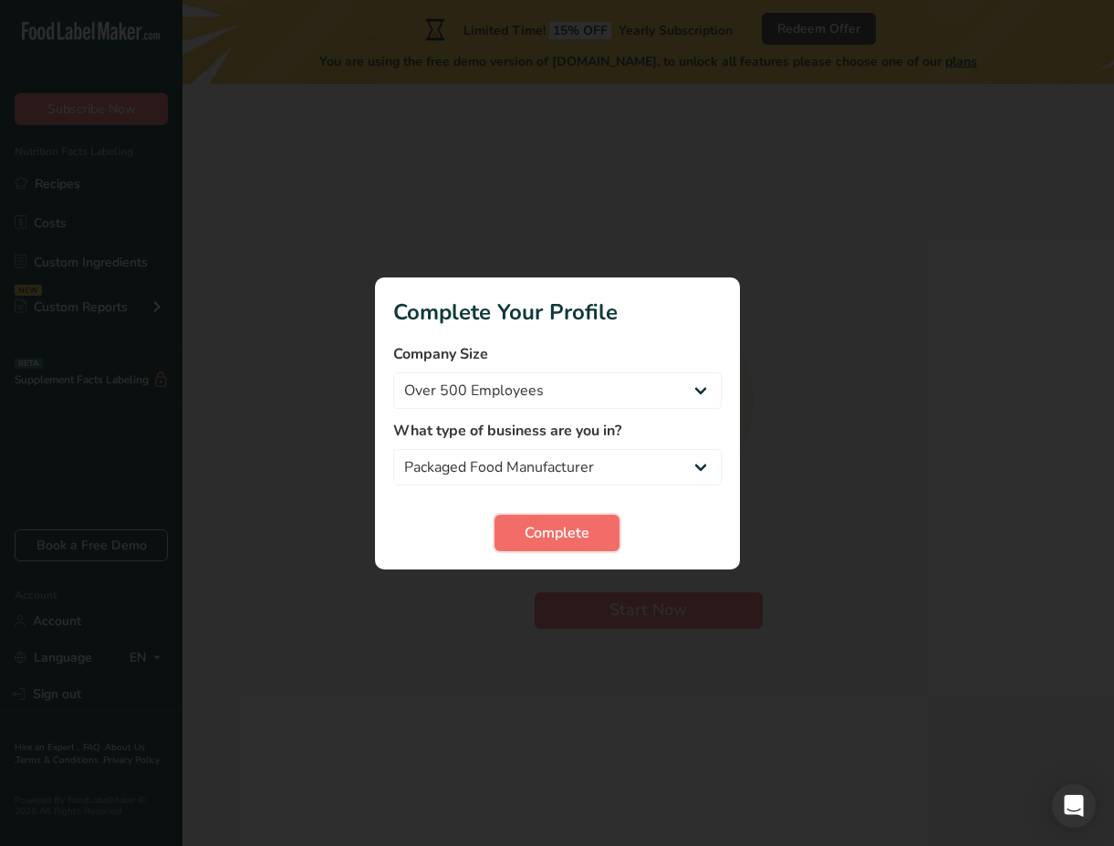
click at [549, 531] on span "Complete" at bounding box center [557, 533] width 65 height 22
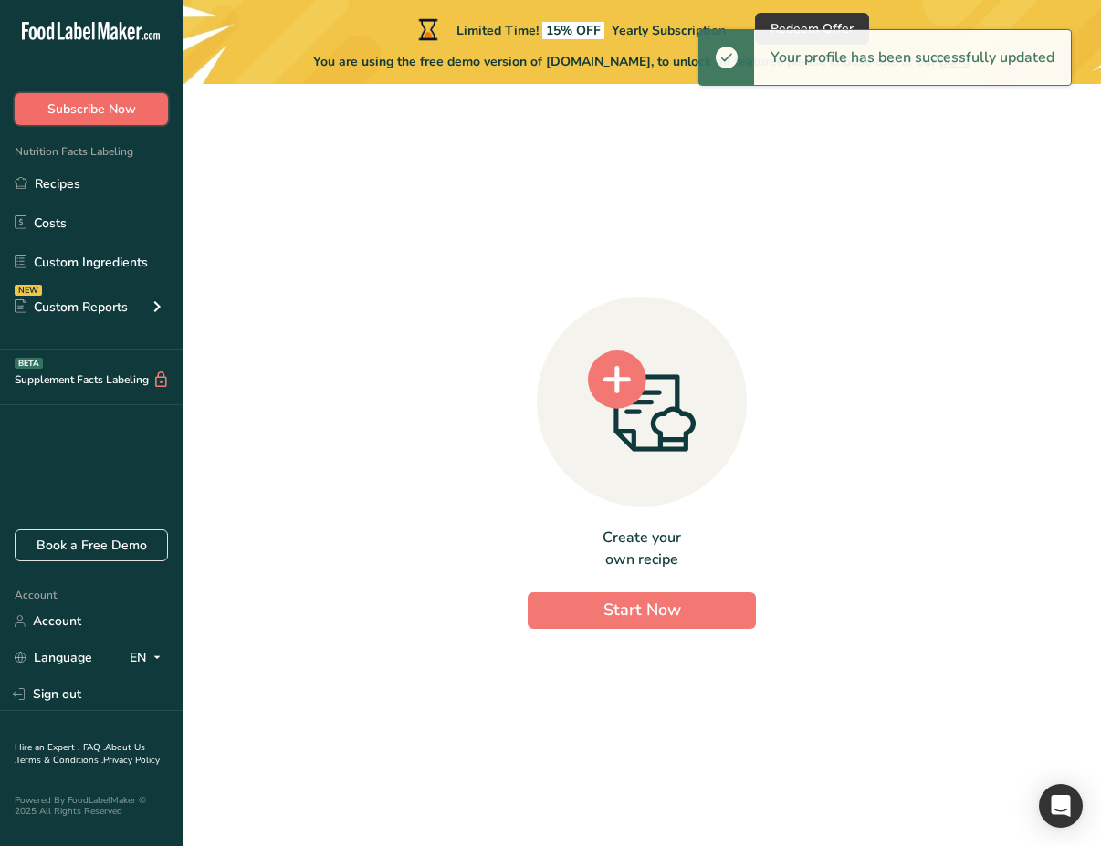
click at [129, 119] on span "Subscribe Now" at bounding box center [91, 108] width 89 height 19
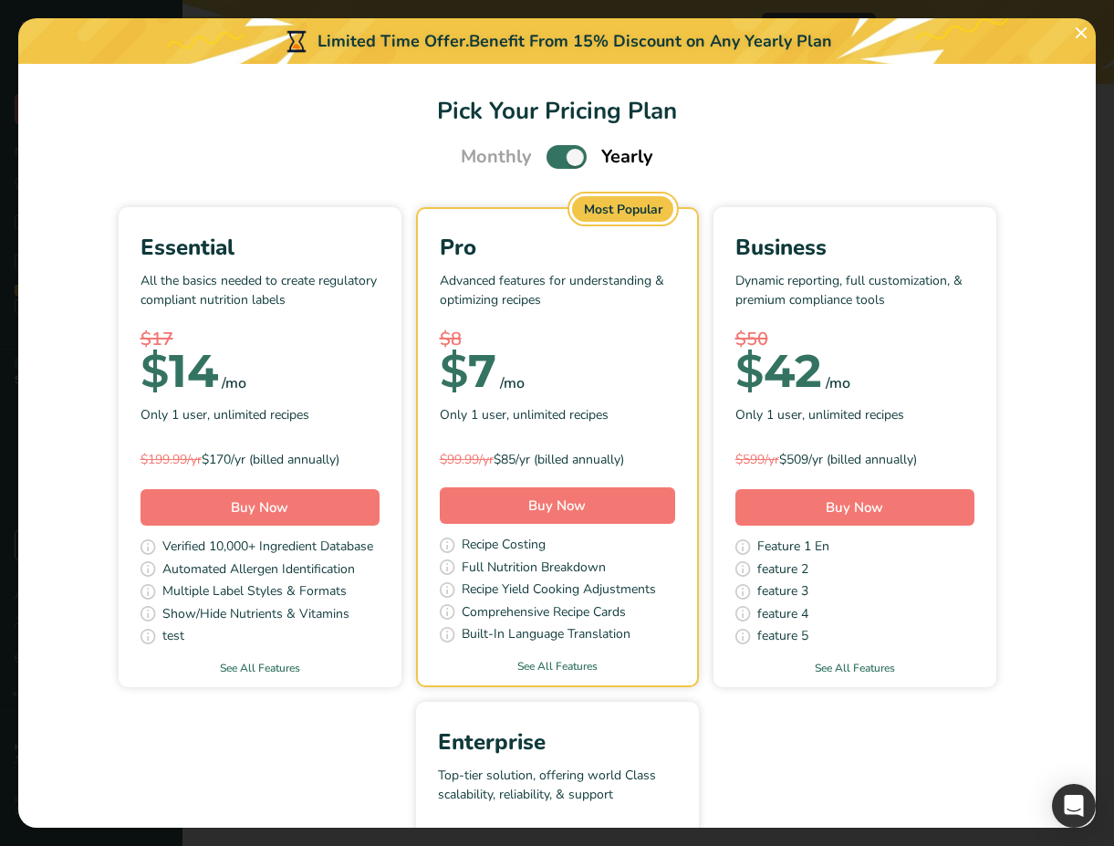
click at [559, 156] on span "Pick Your Pricing Plan Modal" at bounding box center [567, 156] width 40 height 23
click at [559, 156] on input "Pick Your Pricing Plan Modal" at bounding box center [553, 157] width 12 height 12
checkbox input "false"
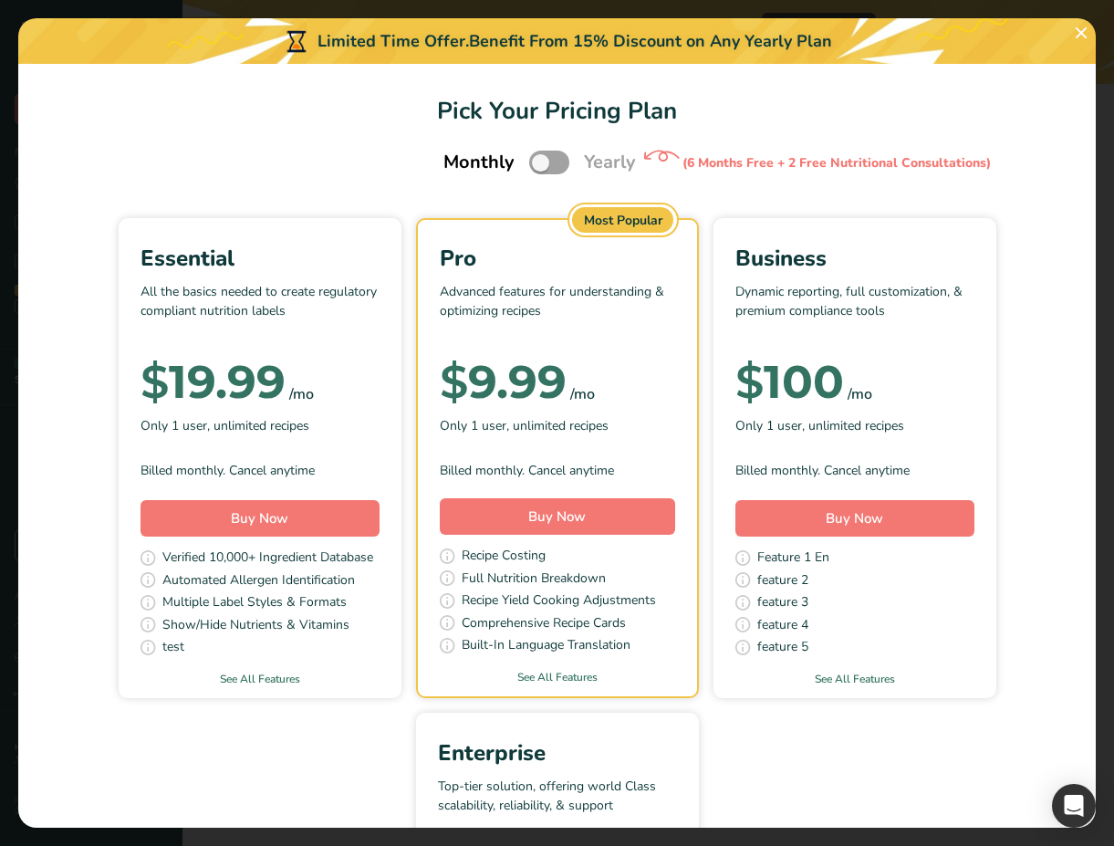
click at [784, 382] on div "$ 100" at bounding box center [790, 382] width 109 height 37
click at [217, 384] on div "$ 19.99" at bounding box center [213, 382] width 145 height 37
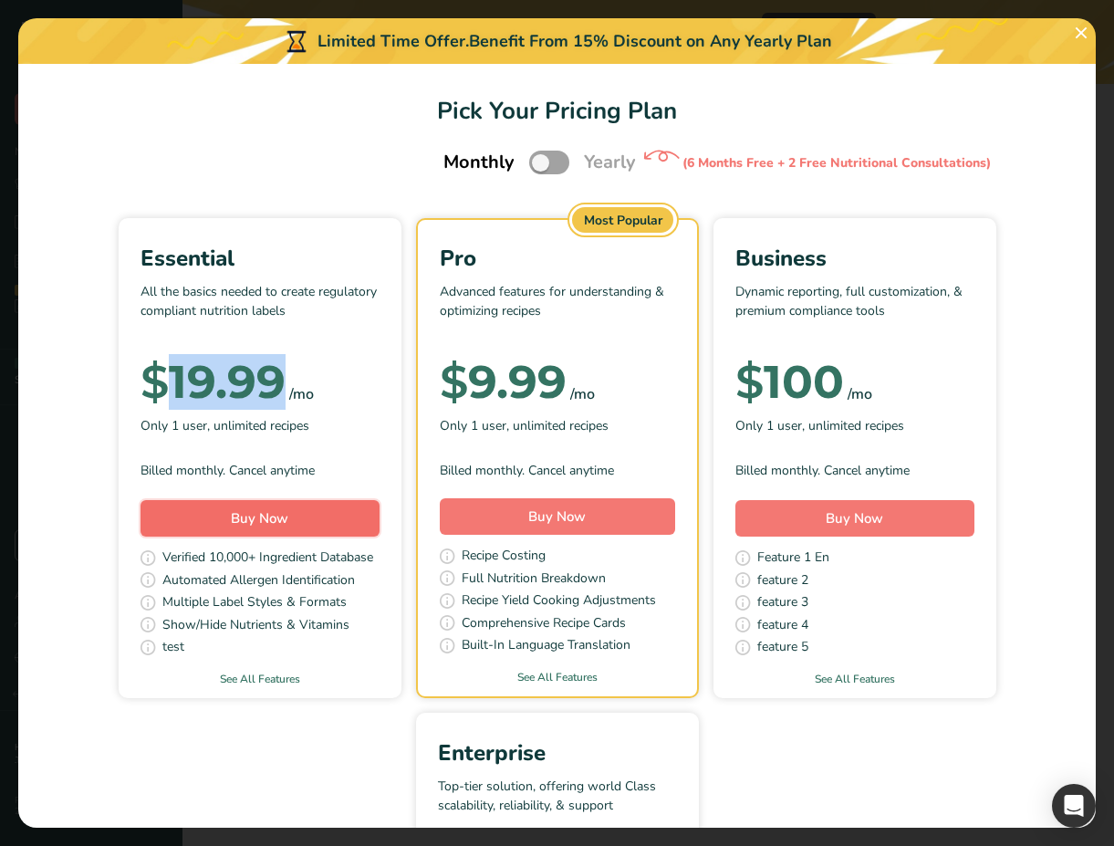
click at [282, 522] on button "Buy Now" at bounding box center [260, 518] width 239 height 37
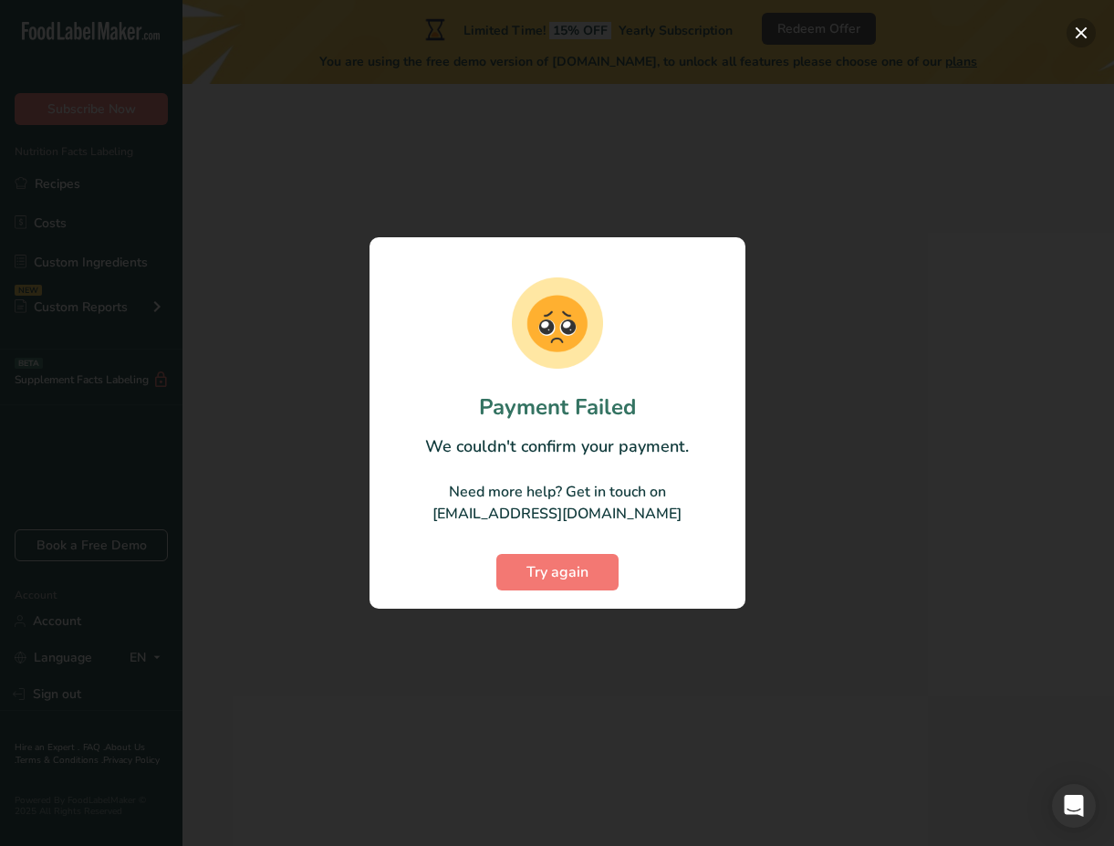
click at [1086, 37] on button "button" at bounding box center [1081, 32] width 29 height 29
